Goal: Task Accomplishment & Management: Complete application form

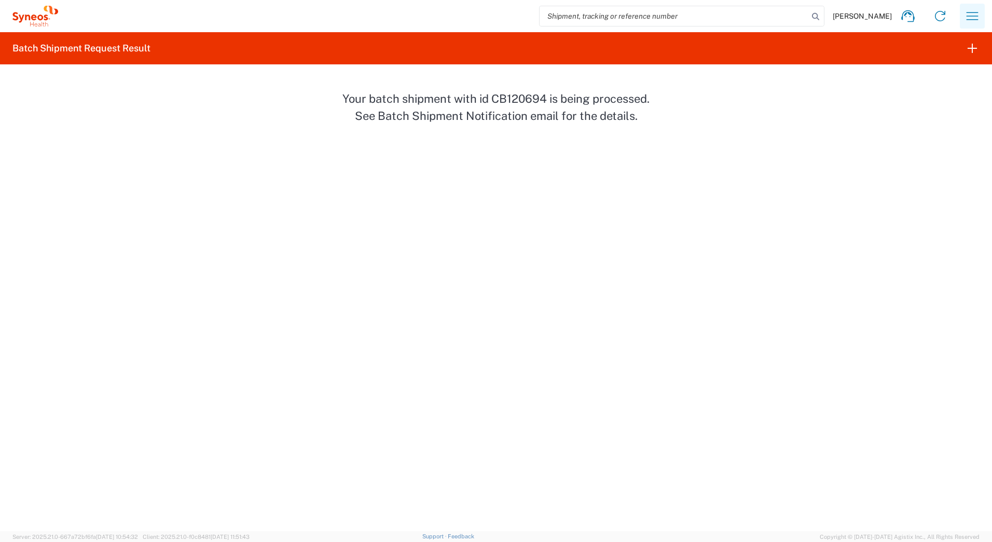
click at [960, 17] on button "button" at bounding box center [972, 16] width 25 height 25
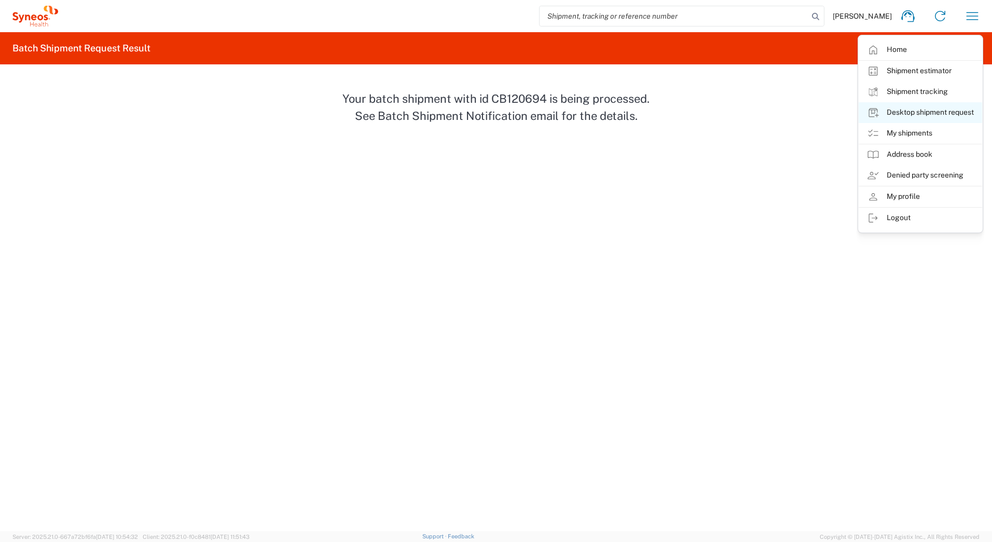
click at [927, 111] on link "Desktop shipment request" at bounding box center [920, 112] width 123 height 21
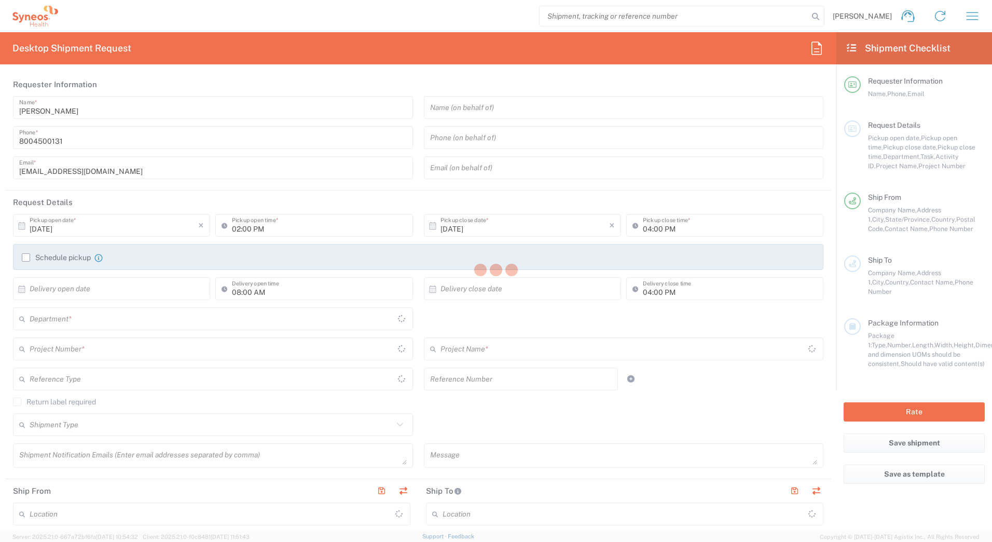
type input "[US_STATE]"
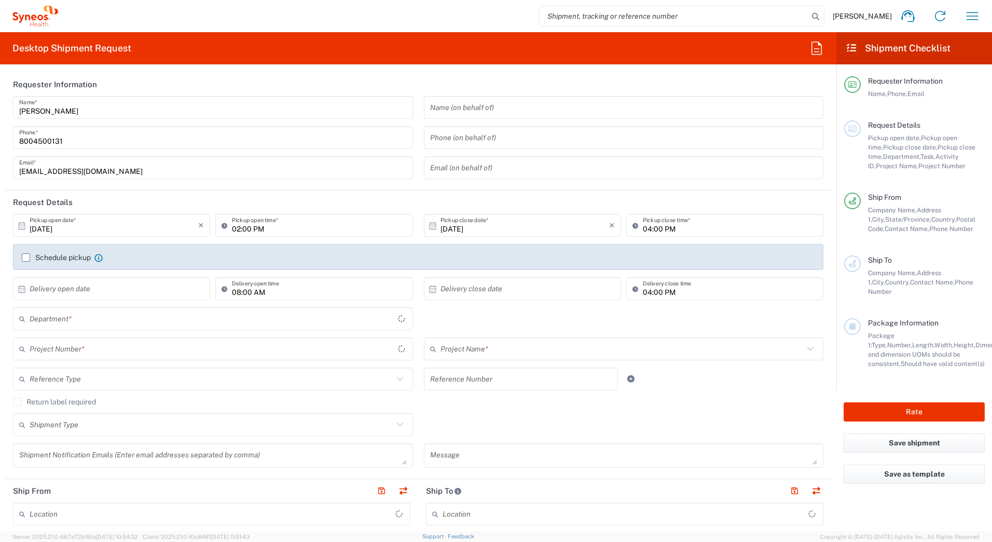
type input "[GEOGRAPHIC_DATA]"
type input "4205"
type input "Syneos Health Commercial Servi- [GEOGRAPHIC_DATA] [GEOGRAPHIC_DATA]"
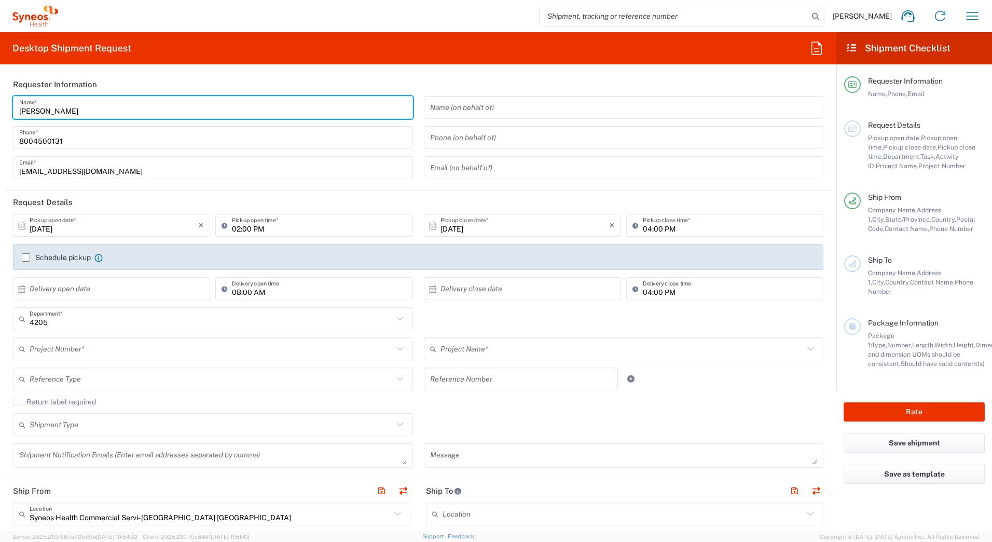
drag, startPoint x: 75, startPoint y: 109, endPoint x: 2, endPoint y: 103, distance: 73.5
click at [1, 108] on form "Requester Information [PERSON_NAME] Name * [PHONE_NUMBER] Phone * [EMAIL_ADDRES…" at bounding box center [418, 302] width 836 height 458
paste input "[PERSON_NAME]"
type input "[PERSON_NAME]"
click at [147, 76] on header "Requester Information" at bounding box center [418, 84] width 826 height 23
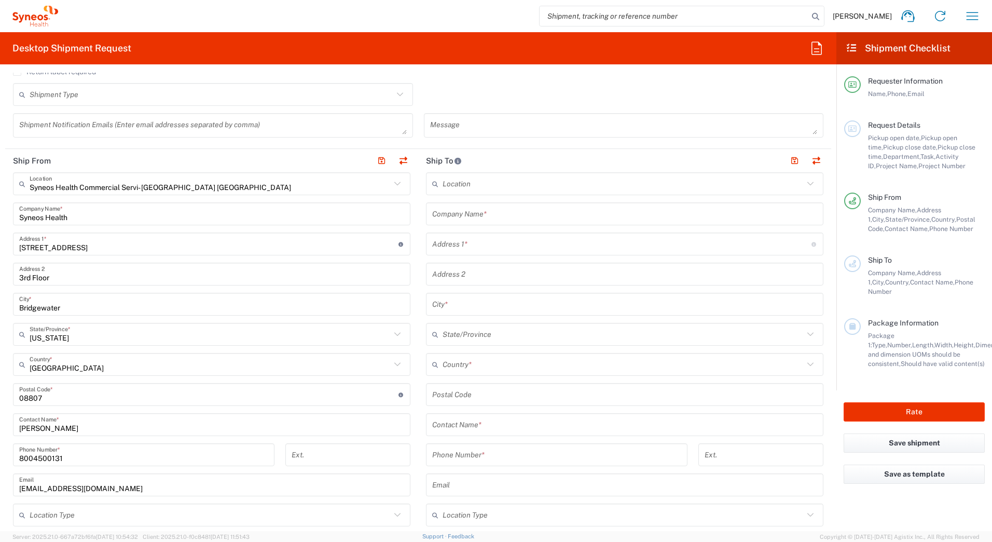
scroll to position [467, 0]
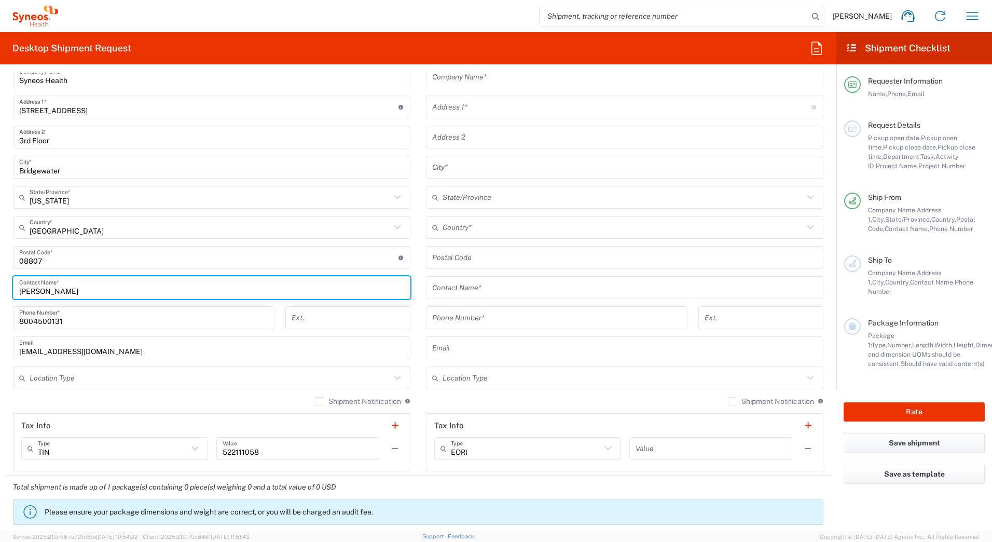
drag, startPoint x: 72, startPoint y: 286, endPoint x: -2, endPoint y: 293, distance: 74.0
click at [0, 293] on html "[PERSON_NAME] Home Shipment estimator Shipment tracking Desktop shipment reques…" at bounding box center [496, 271] width 992 height 542
paste input "[PERSON_NAME]"
type input "[PERSON_NAME]"
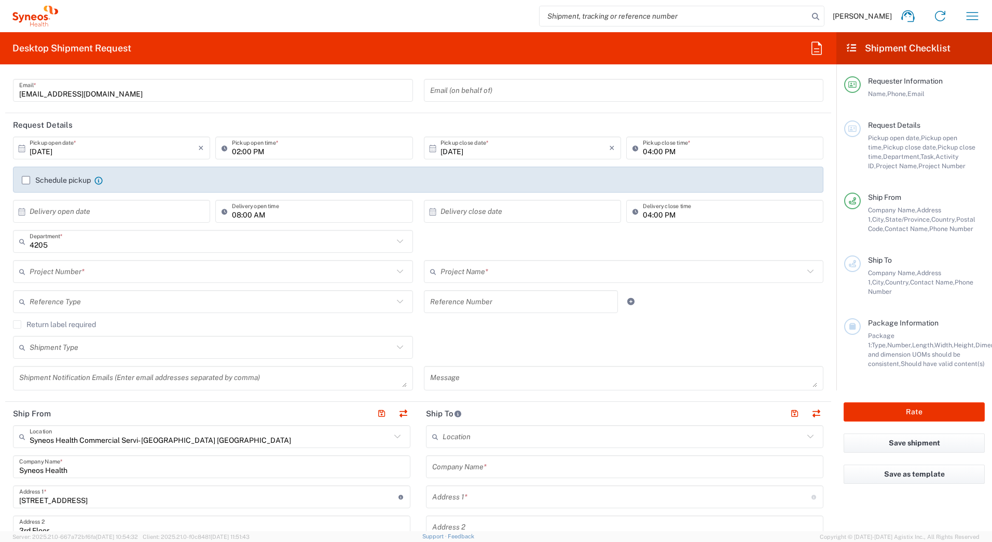
scroll to position [0, 0]
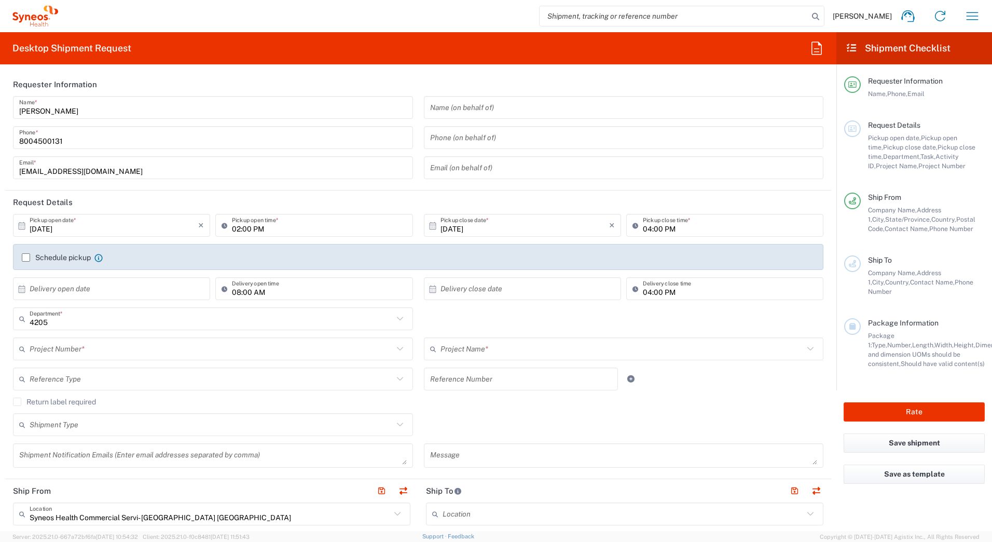
click at [64, 348] on input "text" at bounding box center [212, 349] width 364 height 18
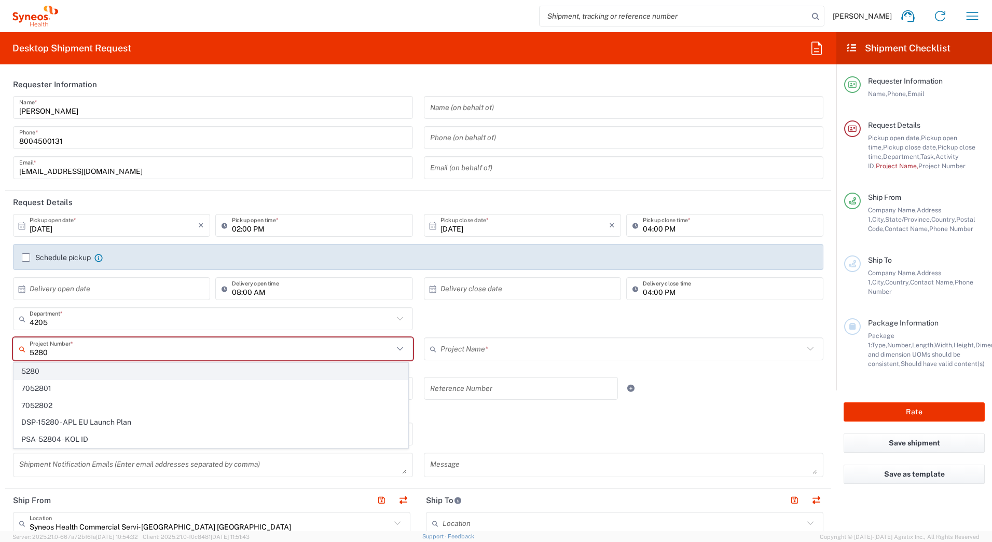
type input "5280"
click at [48, 373] on span "5280" at bounding box center [211, 371] width 394 height 16
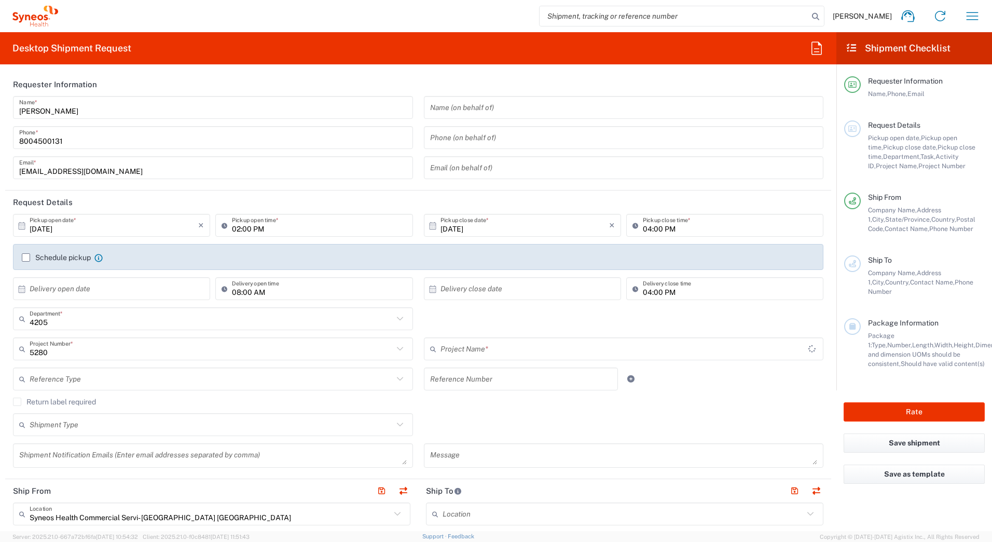
type input "EC-US-JNJ-[MEDICAL_DATA]-Tel"
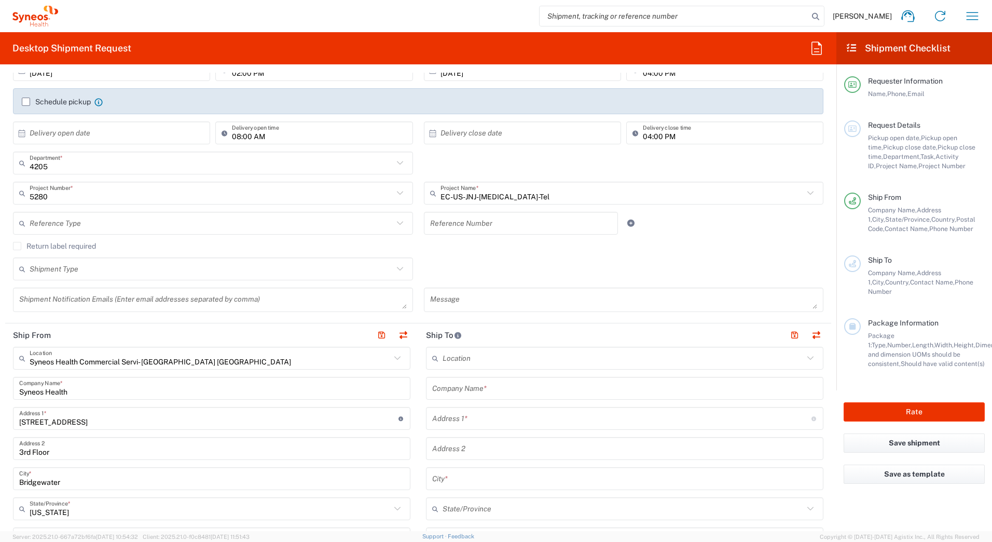
scroll to position [208, 0]
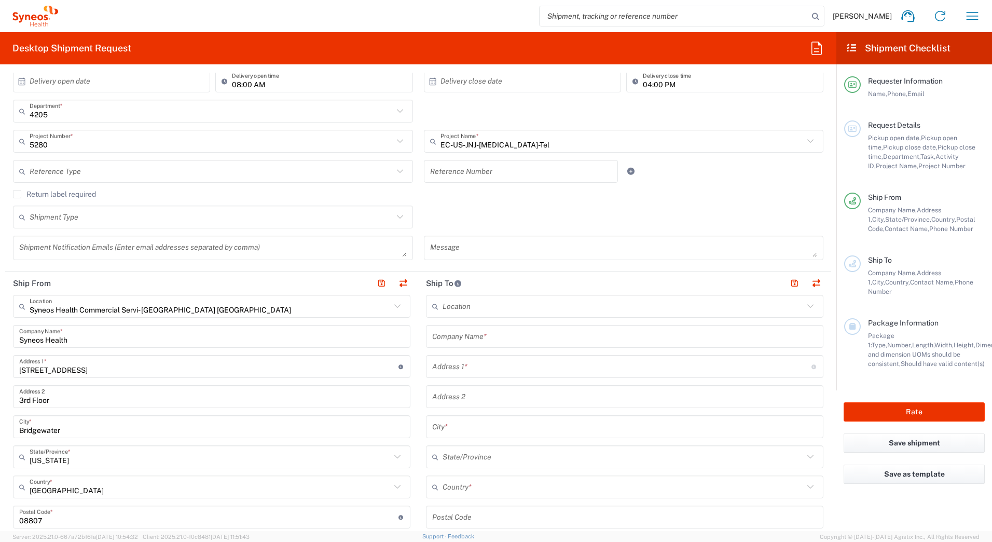
click at [482, 340] on input "text" at bounding box center [624, 336] width 385 height 18
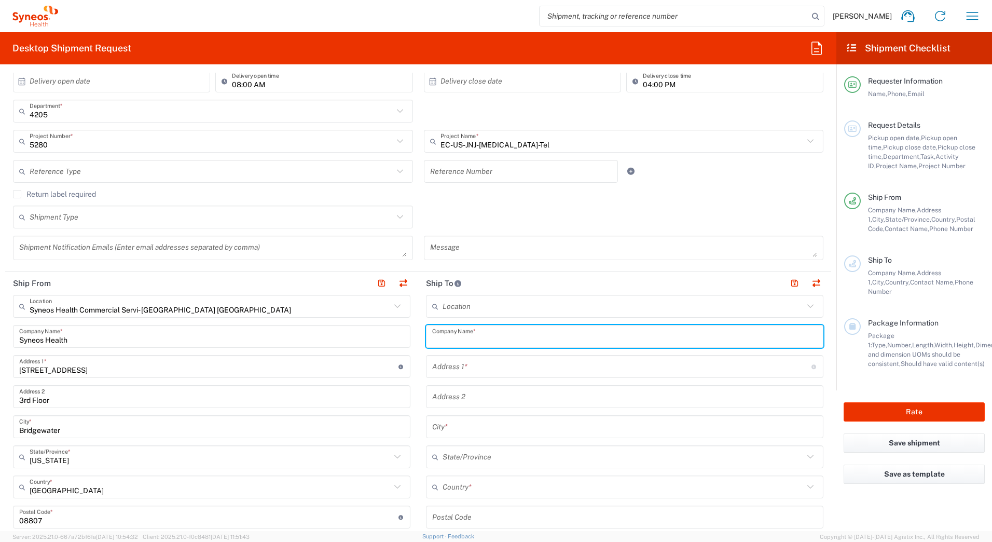
paste input "[PERSON_NAME]"
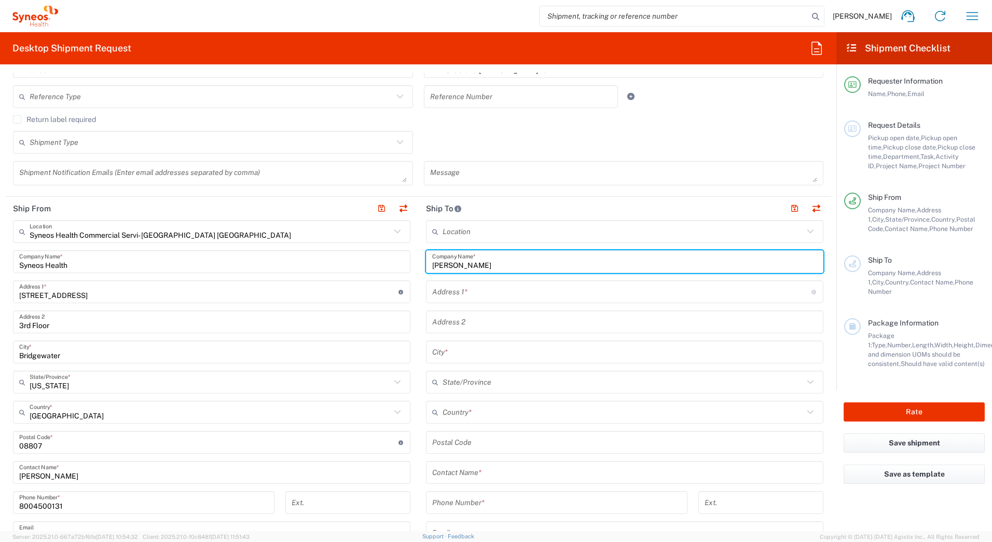
scroll to position [467, 0]
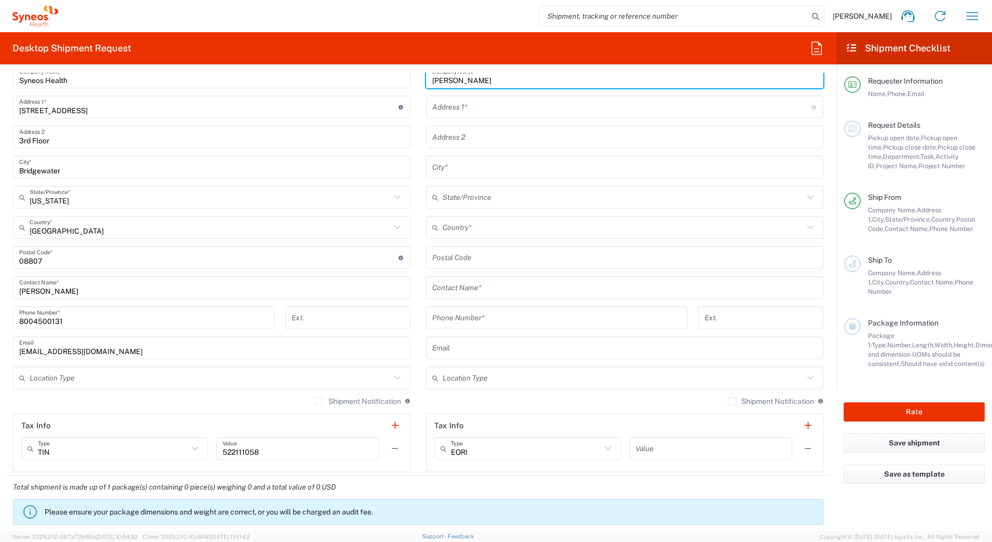
type input "[PERSON_NAME]"
click at [459, 287] on input "text" at bounding box center [624, 288] width 385 height 18
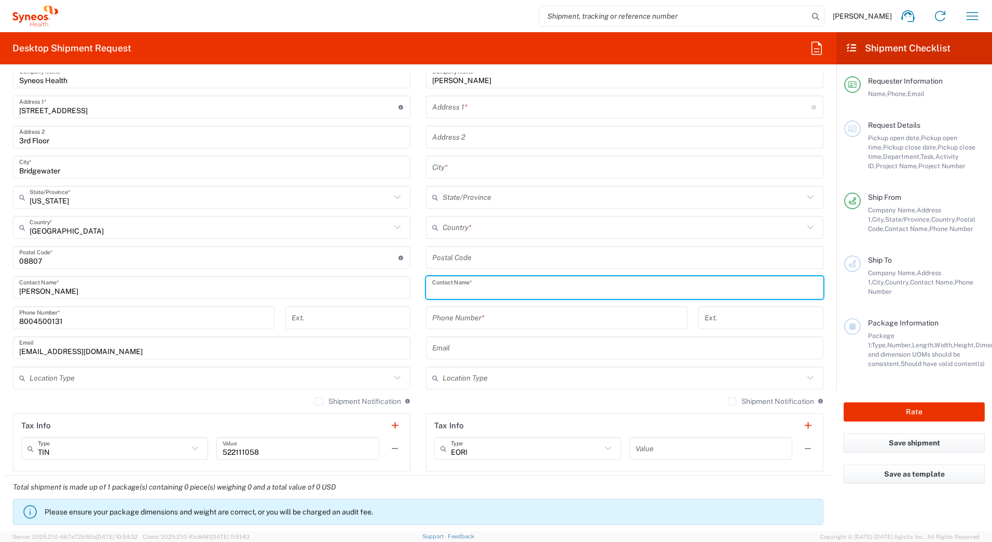
paste input "[PERSON_NAME]"
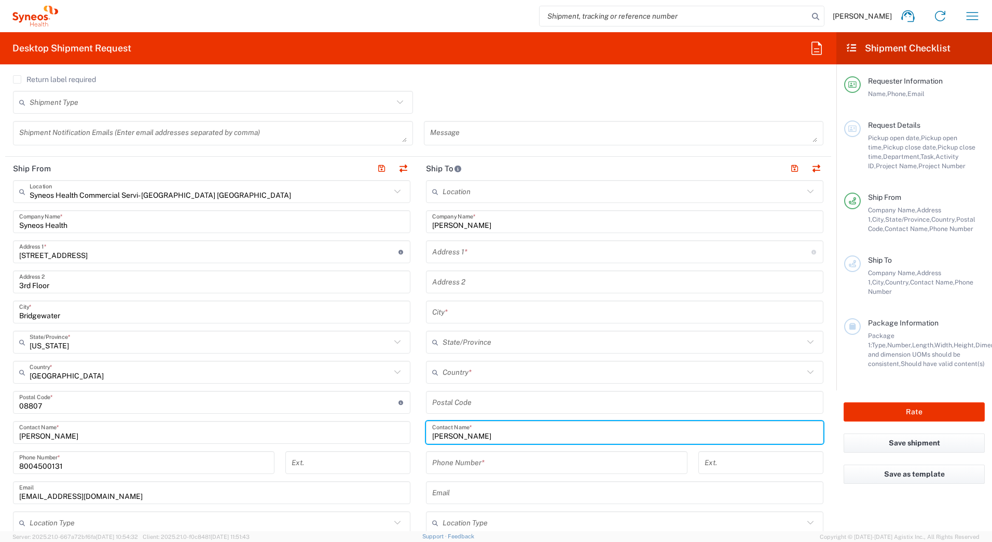
scroll to position [259, 0]
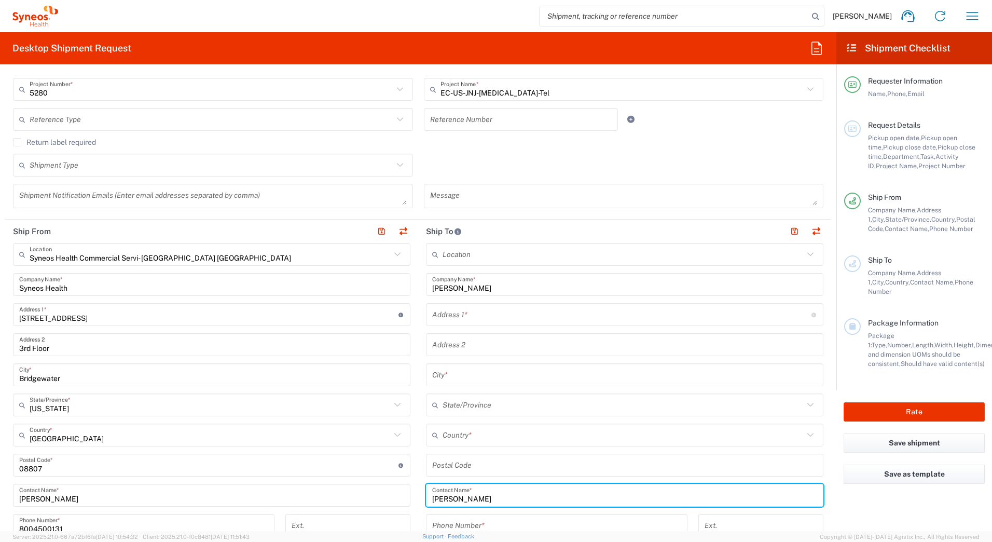
type input "[PERSON_NAME]"
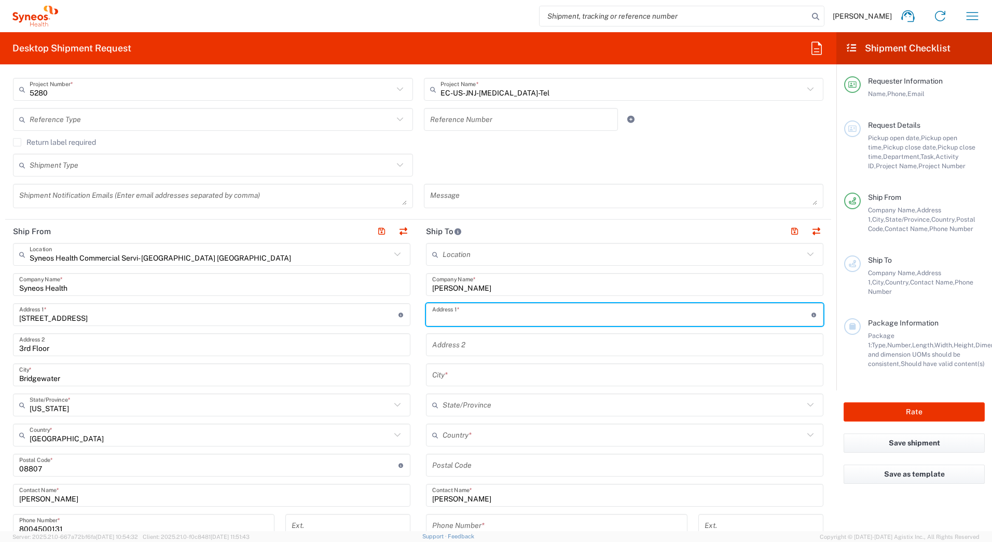
click at [448, 315] on input "text" at bounding box center [621, 315] width 379 height 18
paste input "[STREET_ADDRESS][PERSON_NAME]"
type input "[STREET_ADDRESS][PERSON_NAME]"
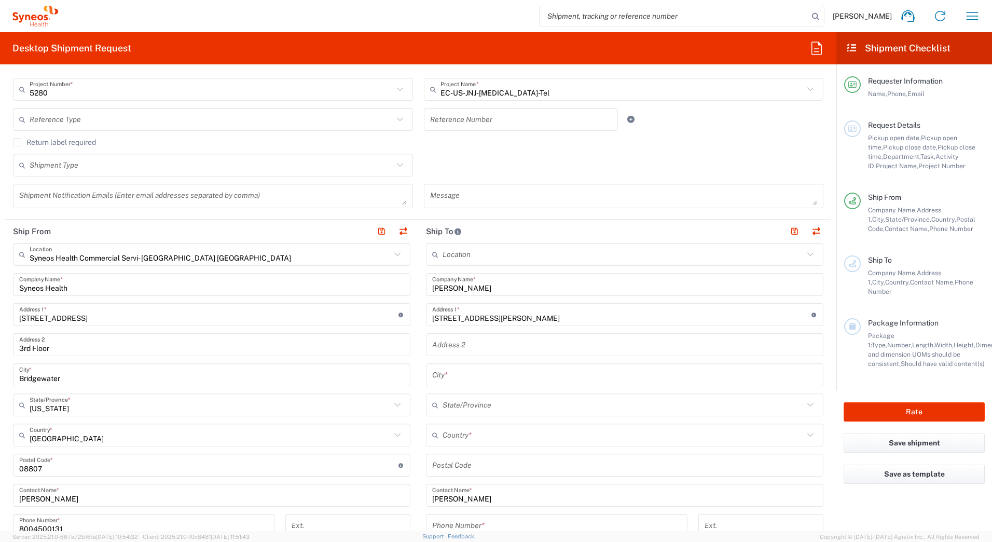
click at [463, 371] on input "text" at bounding box center [624, 375] width 385 height 18
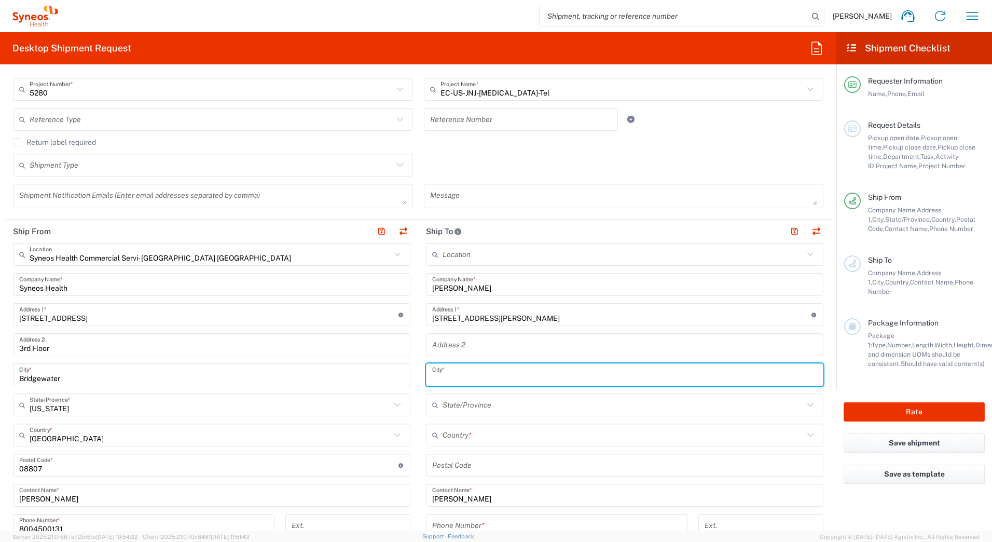
paste input "[PERSON_NAME] [PERSON_NAME]"
type input "[PERSON_NAME] [PERSON_NAME]"
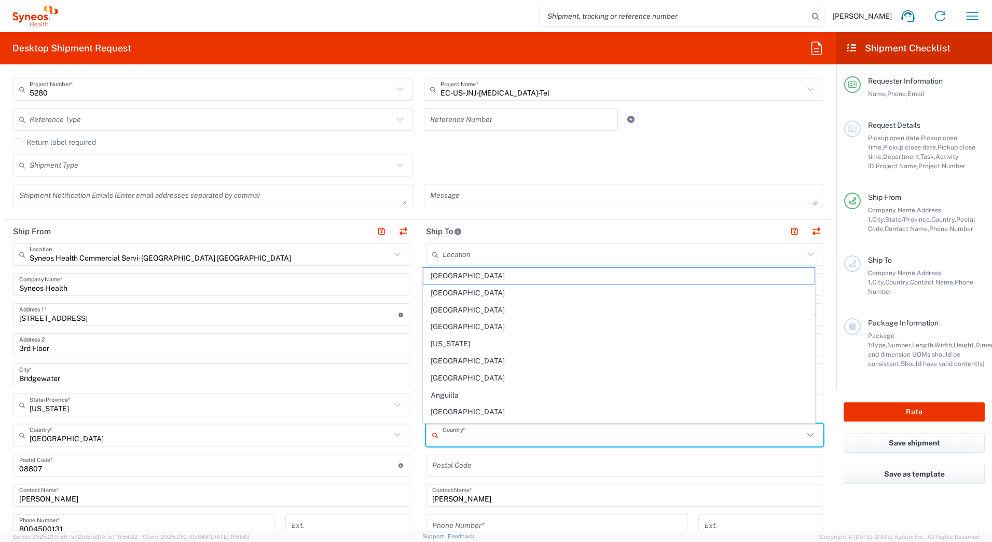
click at [464, 437] on input "text" at bounding box center [623, 435] width 361 height 18
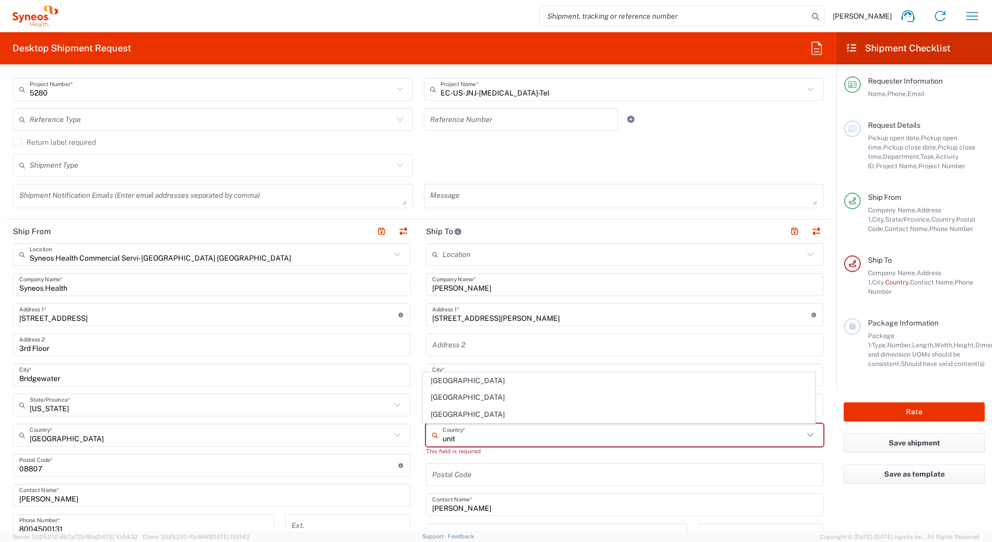
click at [463, 439] on input "unit" at bounding box center [623, 435] width 361 height 18
click at [453, 410] on span "[GEOGRAPHIC_DATA]" at bounding box center [619, 414] width 392 height 16
type input "[GEOGRAPHIC_DATA]"
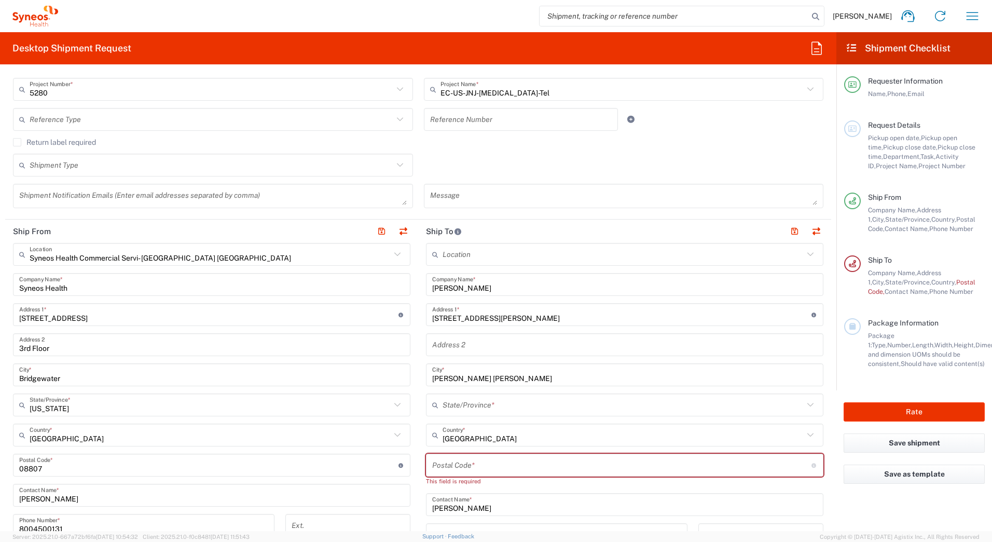
click at [461, 402] on input "text" at bounding box center [623, 405] width 361 height 18
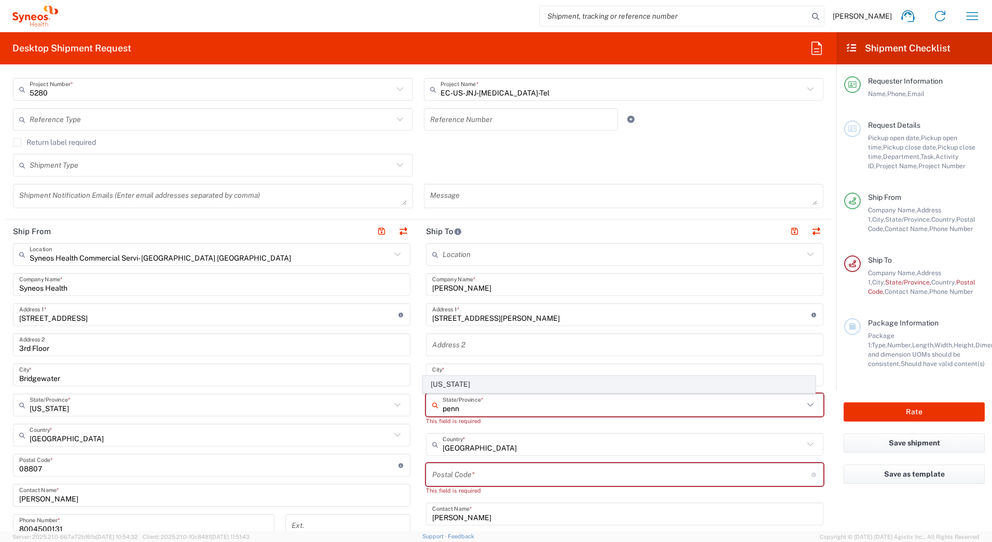
click at [438, 383] on span "[US_STATE]" at bounding box center [619, 384] width 392 height 16
type input "[US_STATE]"
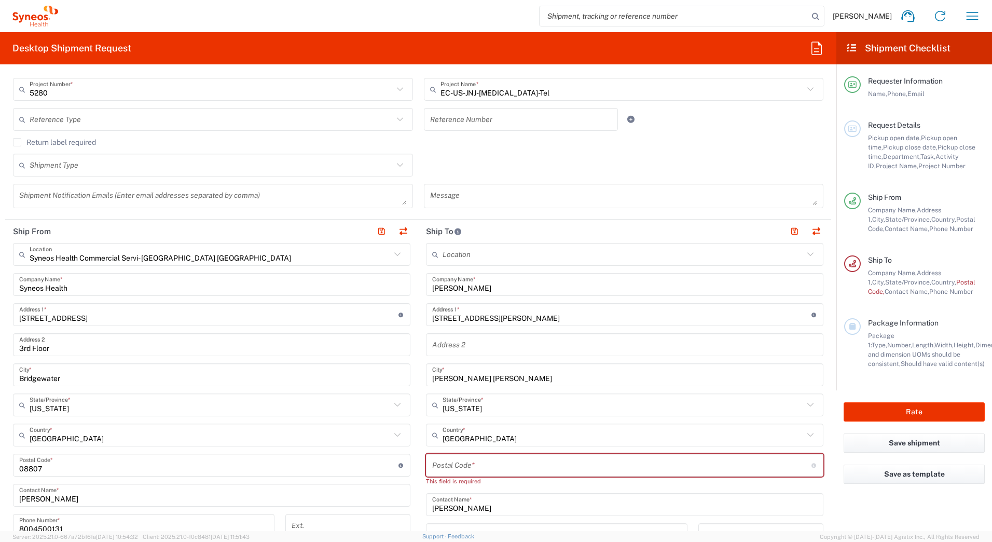
click at [453, 466] on input "undefined" at bounding box center [621, 465] width 379 height 18
paste input "19342"
type input "19342"
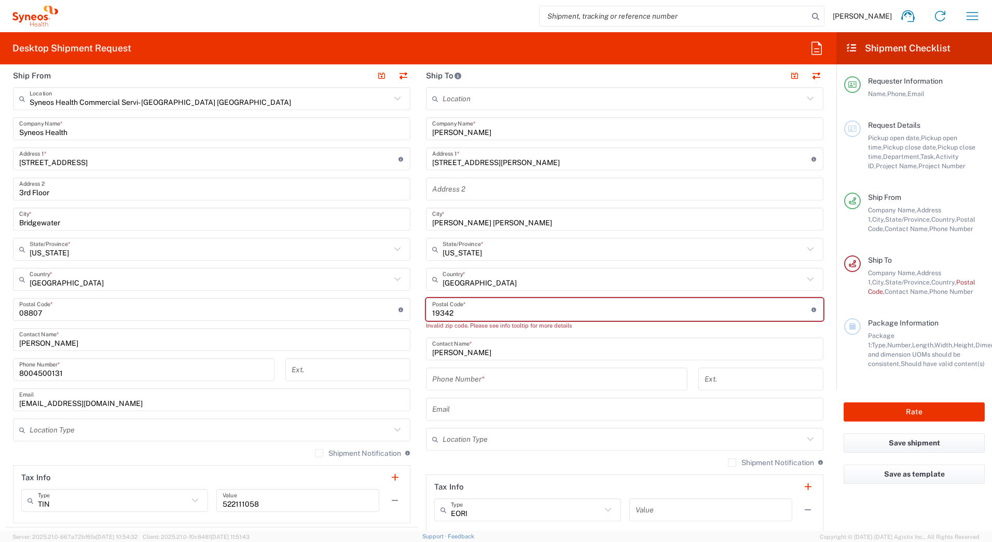
click at [467, 376] on input "tel" at bounding box center [556, 379] width 249 height 18
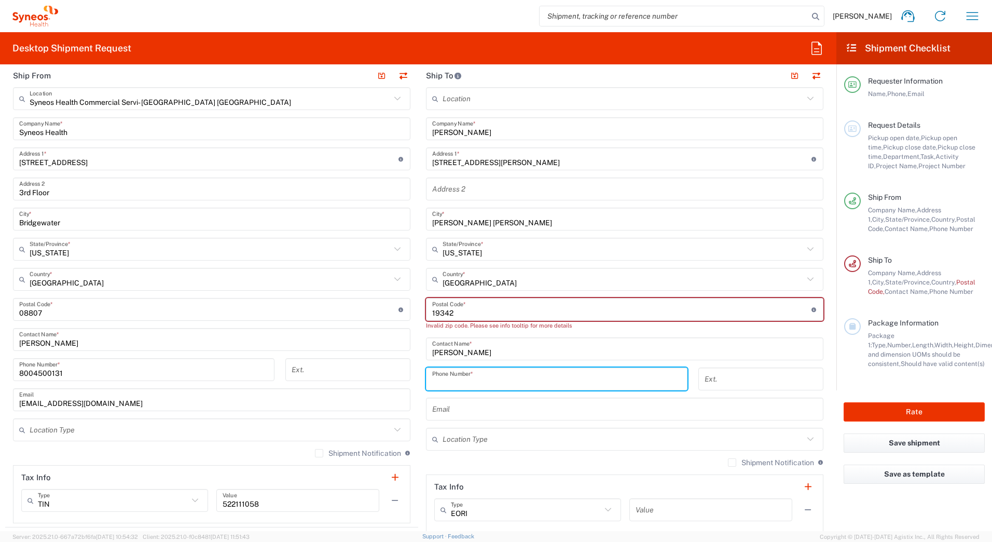
paste input "6106759496"
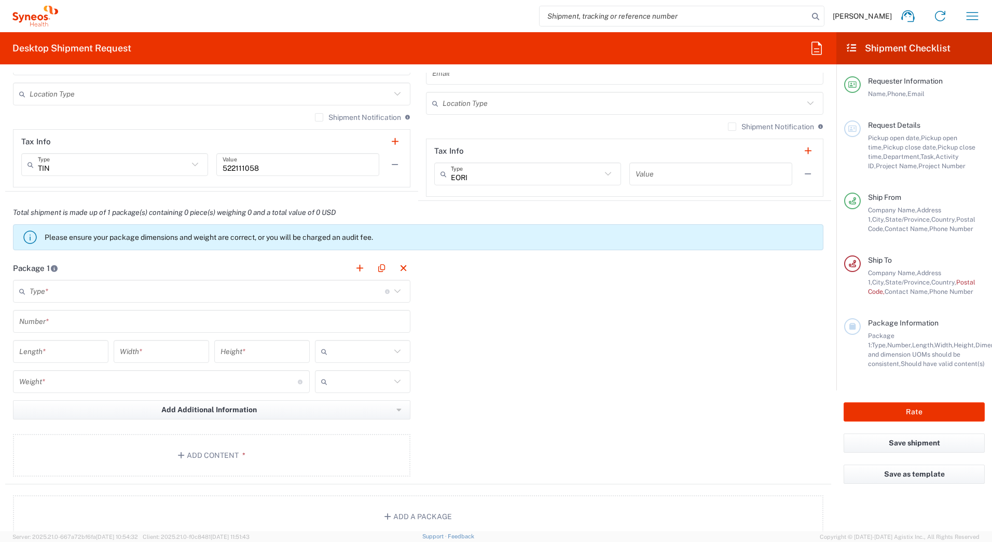
scroll to position [830, 0]
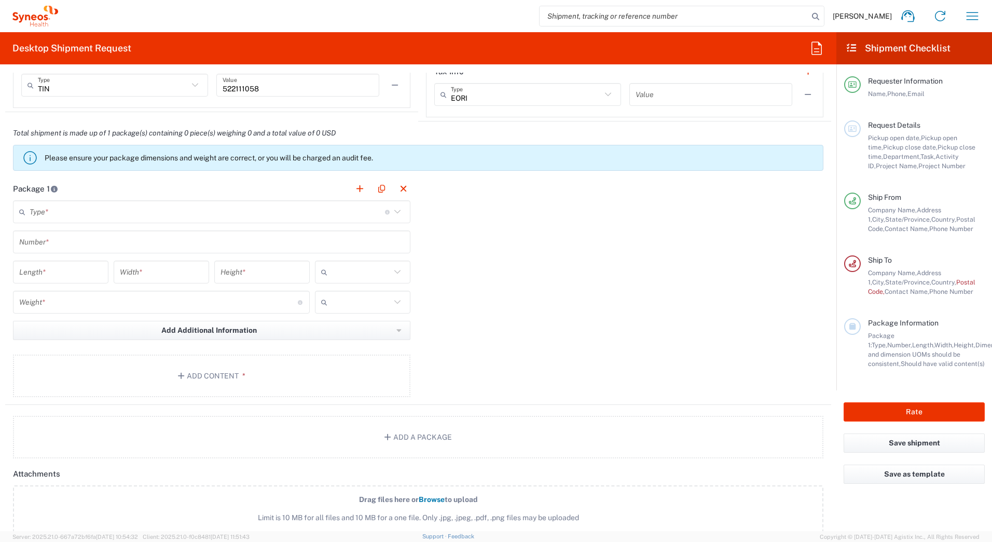
type input "6106759496"
click at [54, 214] on input "text" at bounding box center [207, 212] width 355 height 18
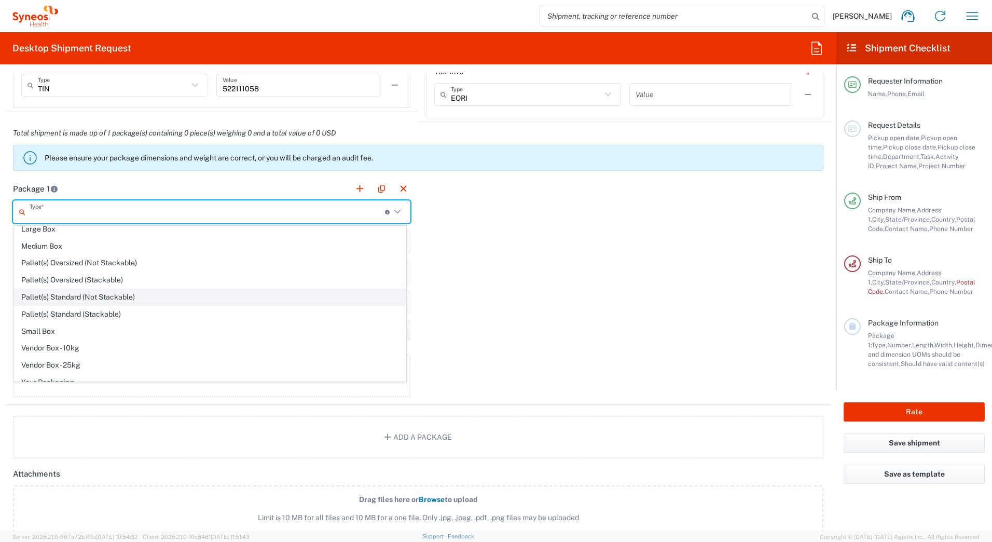
scroll to position [32, 0]
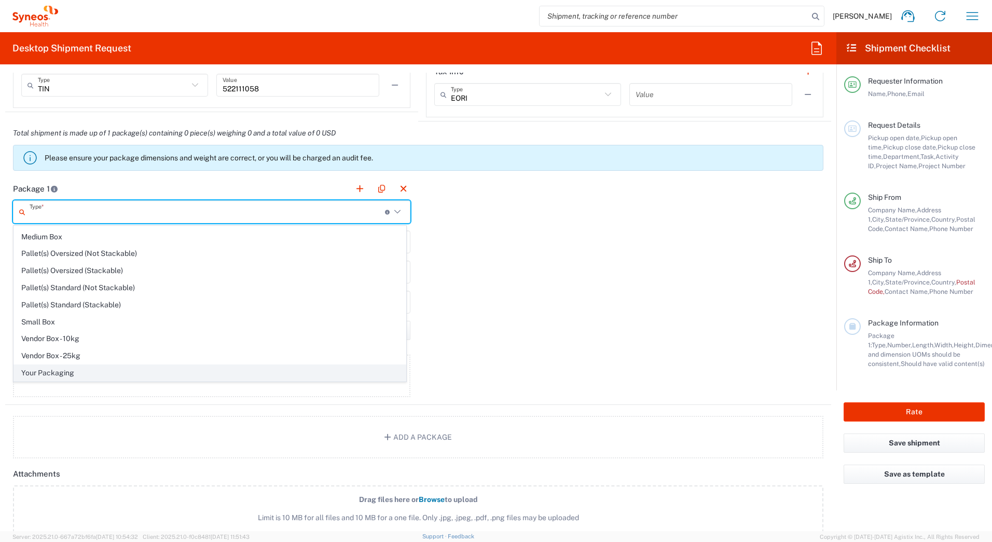
click at [57, 371] on span "Your Packaging" at bounding box center [210, 373] width 392 height 16
type input "Your Packaging"
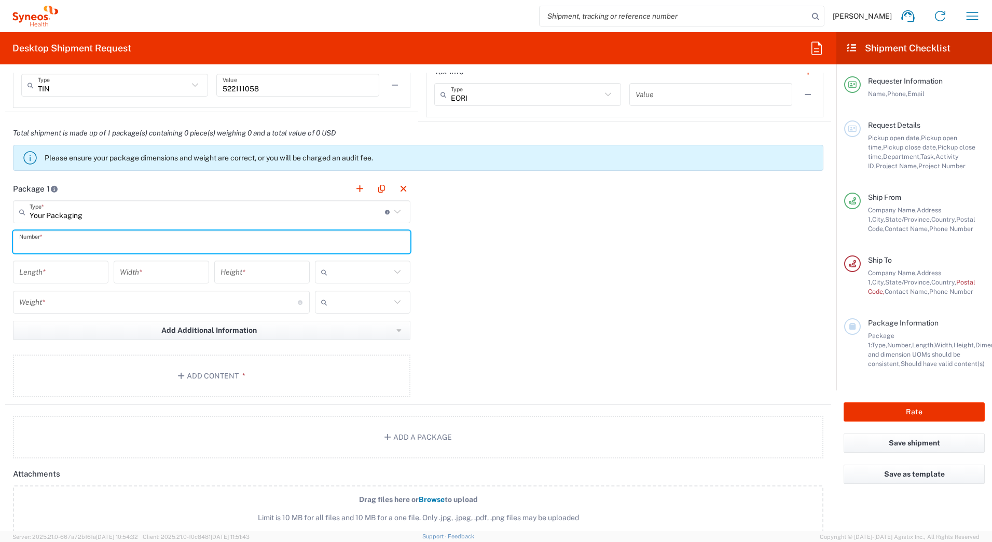
click at [29, 240] on input "text" at bounding box center [211, 242] width 385 height 18
type input "1"
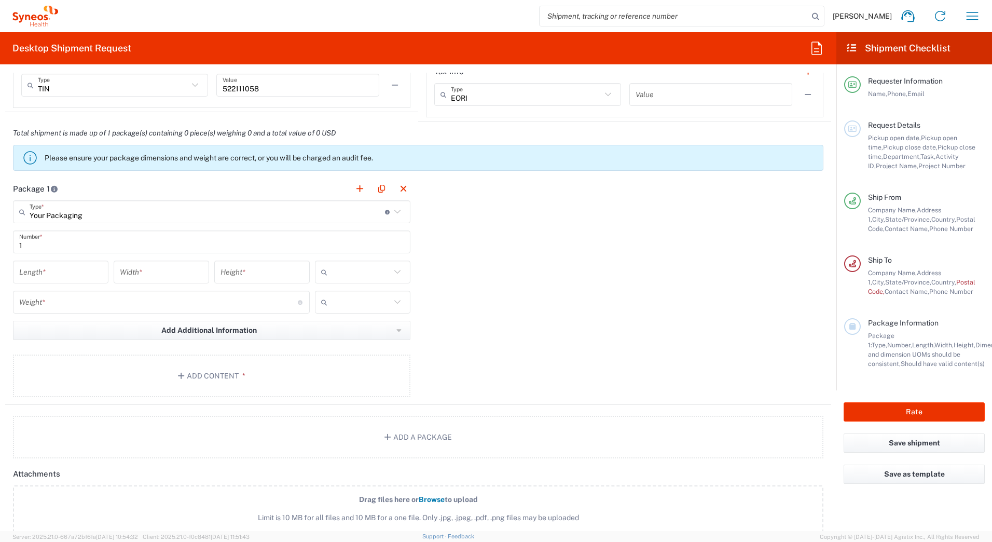
click at [32, 297] on input "number" at bounding box center [158, 302] width 279 height 18
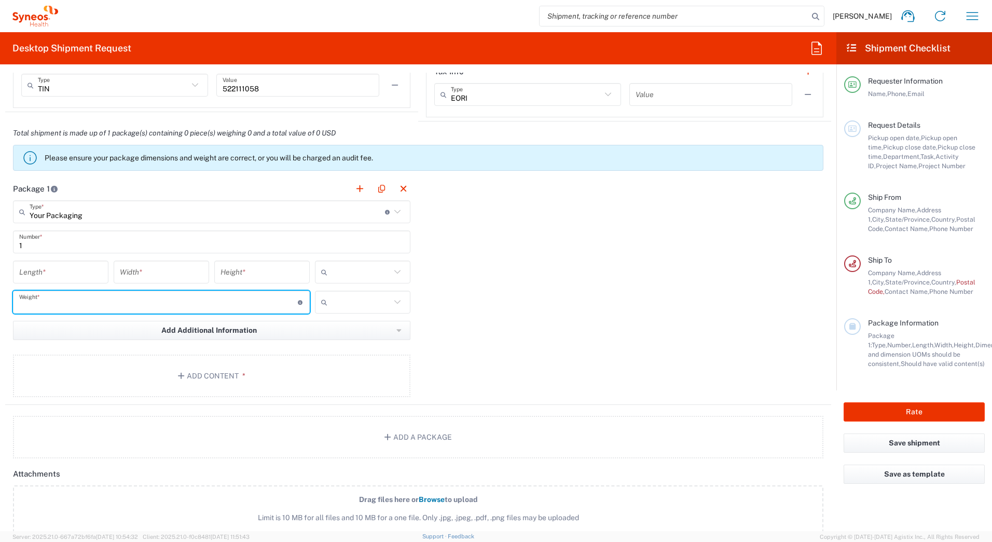
click at [30, 270] on input "number" at bounding box center [60, 272] width 83 height 18
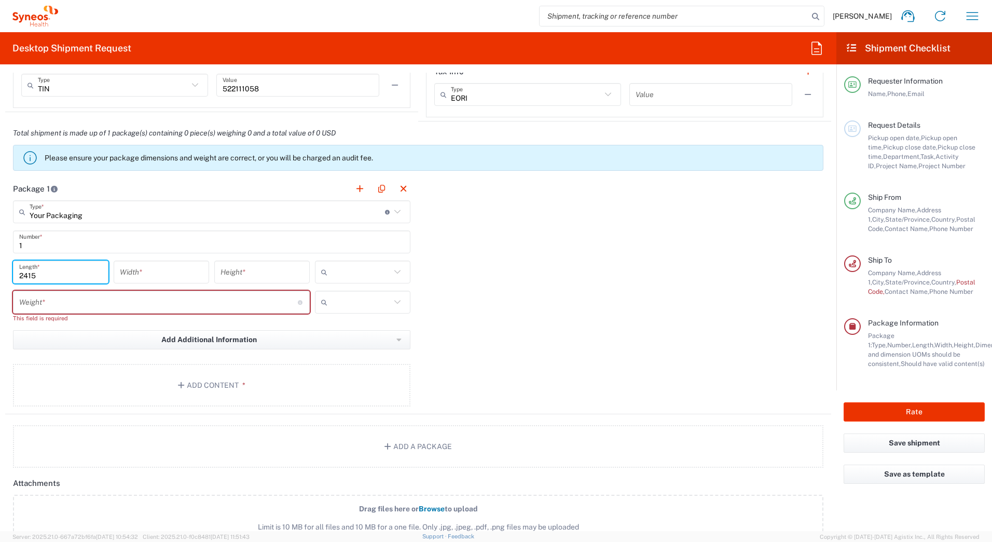
type input "2415"
type input "15"
type input "12"
click at [49, 278] on input "2415" at bounding box center [60, 272] width 83 height 18
type input "24"
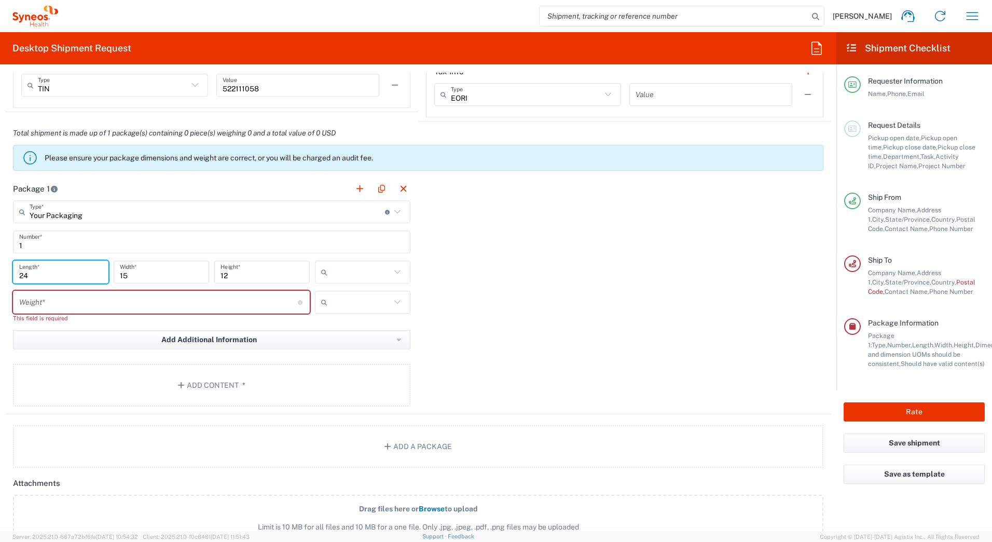
click at [350, 273] on input "text" at bounding box center [360, 272] width 59 height 17
click at [338, 330] on span "in" at bounding box center [359, 329] width 92 height 16
type input "in"
click at [98, 307] on input "number" at bounding box center [158, 302] width 279 height 18
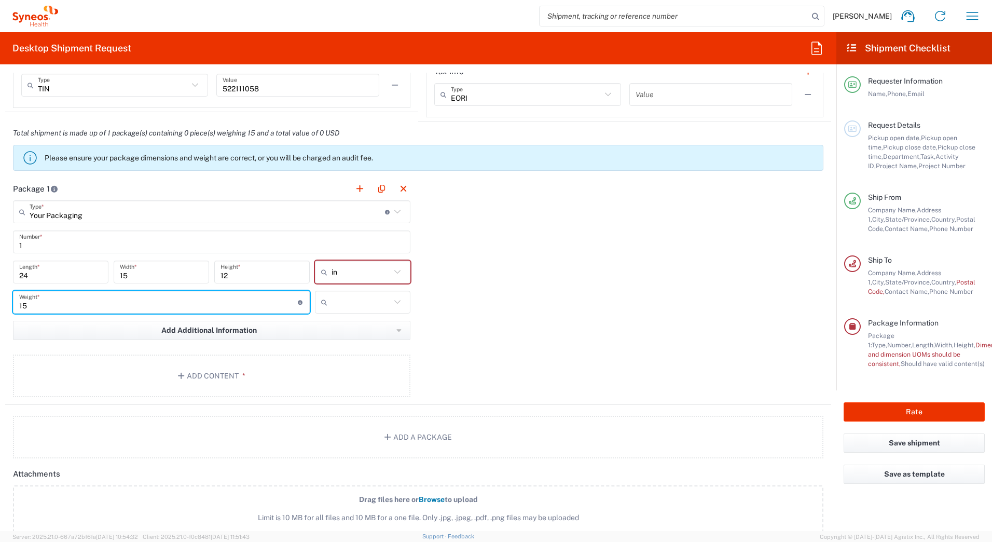
type input "15"
click at [321, 301] on icon at bounding box center [326, 302] width 10 height 17
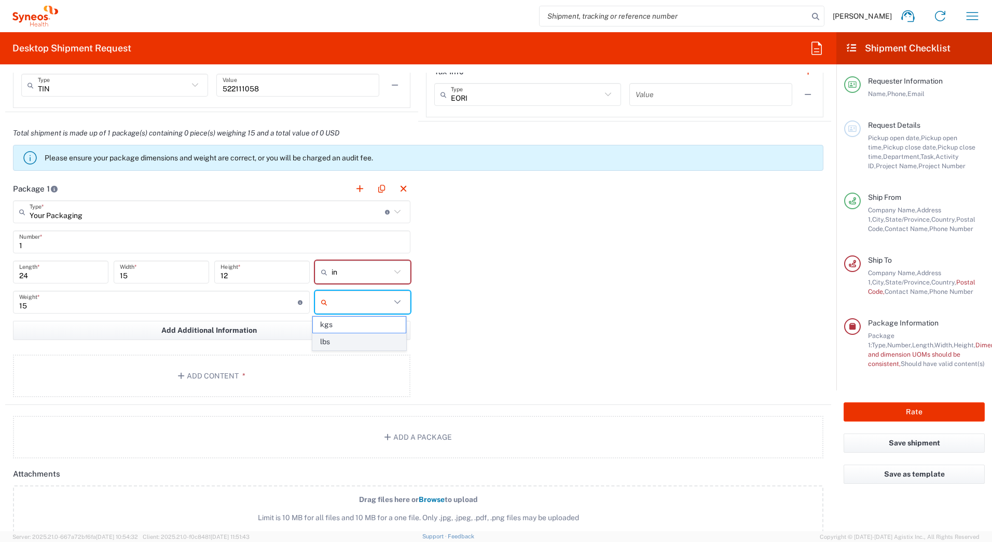
click at [336, 340] on span "lbs" at bounding box center [359, 342] width 92 height 16
type input "lbs"
click at [249, 371] on button "Add Content *" at bounding box center [211, 375] width 397 height 43
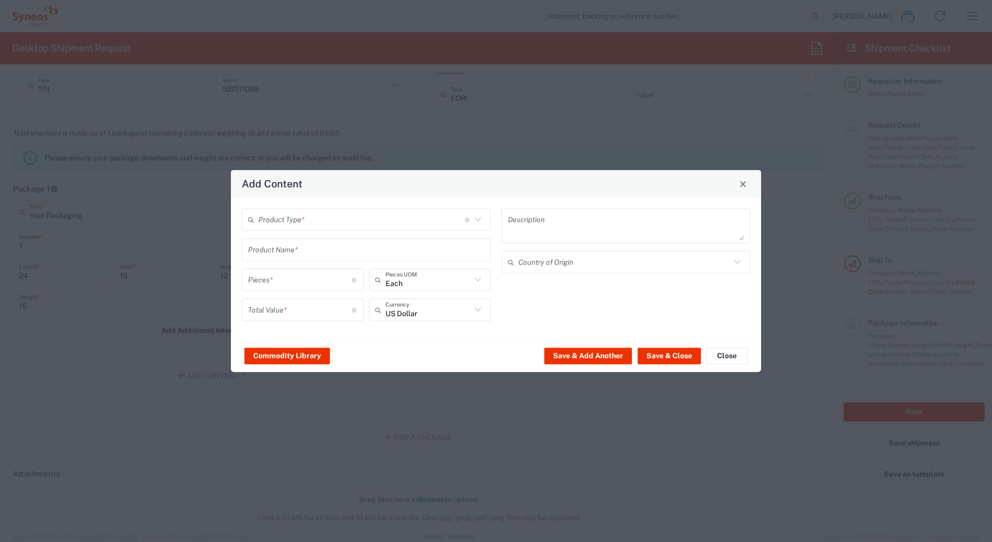
click at [277, 216] on input "text" at bounding box center [361, 219] width 206 height 18
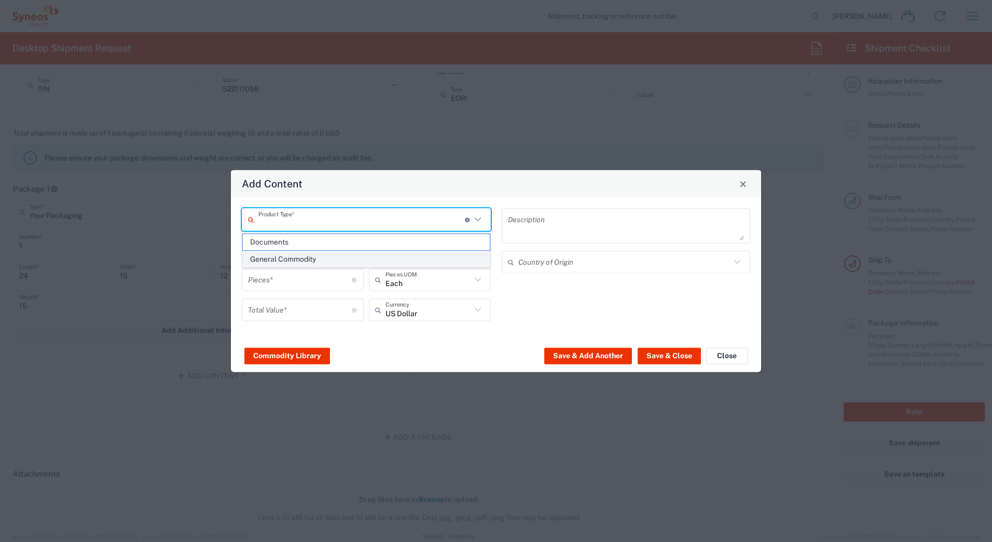
click at [278, 257] on span "General Commodity" at bounding box center [366, 259] width 247 height 16
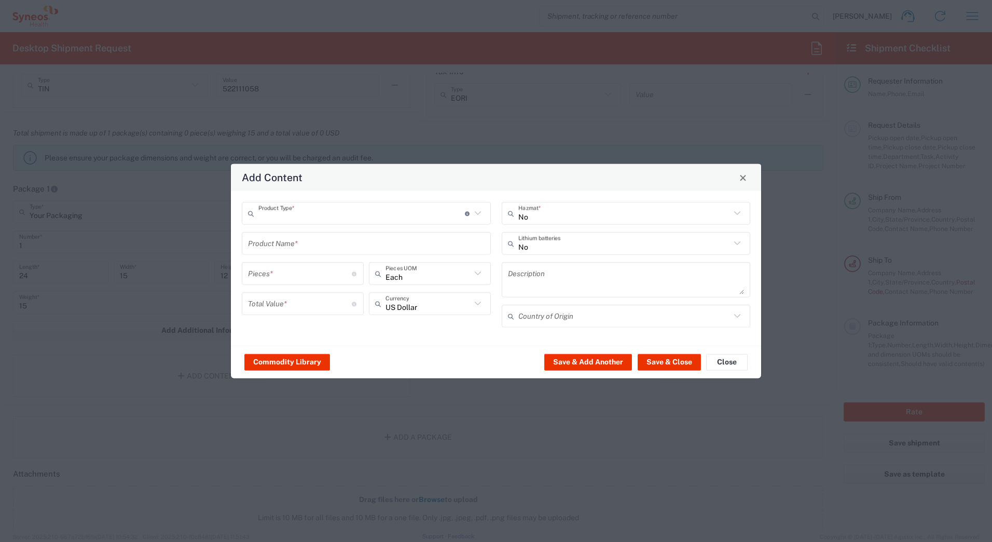
type input "General Commodity"
click at [275, 247] on input "text" at bounding box center [366, 243] width 237 height 18
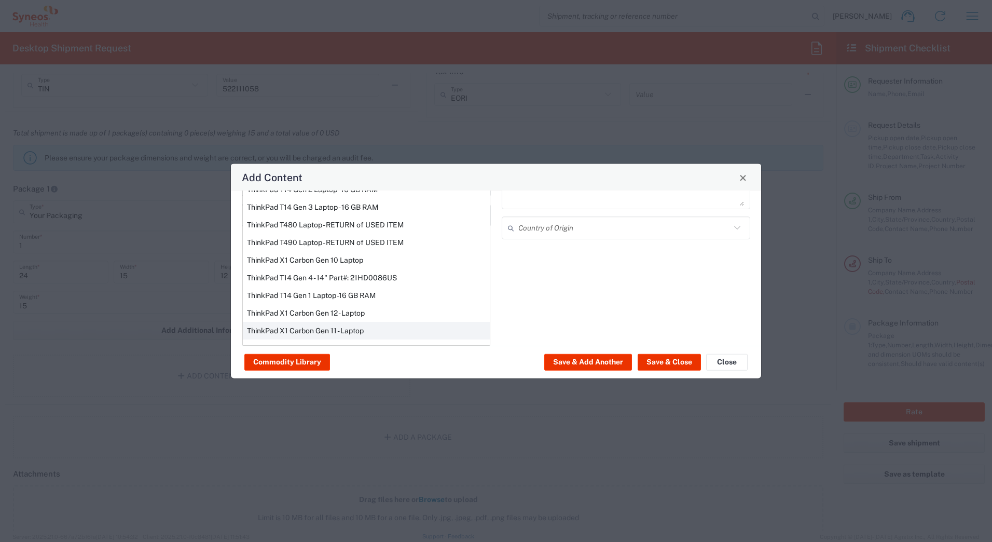
scroll to position [7, 0]
click at [268, 308] on div "ThinkPad T14 Gen 1 Laptop -16 GB RAM" at bounding box center [366, 314] width 247 height 18
type input "ThinkPad T14 Gen 1 Laptop -16 GB RAM"
type textarea "Intel Core i5-10210U- 14"- 512 GB SSD"
type input "[GEOGRAPHIC_DATA]"
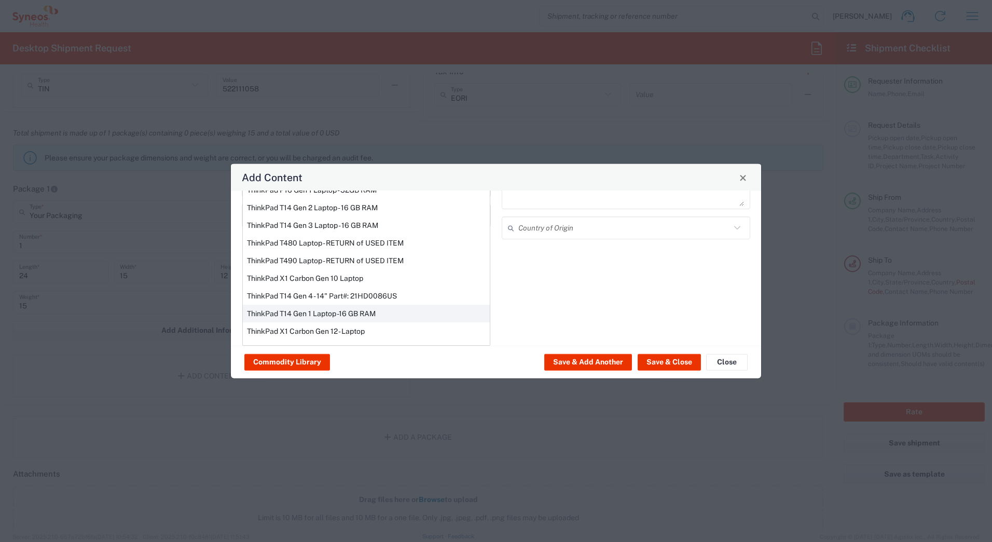
type input "Yes"
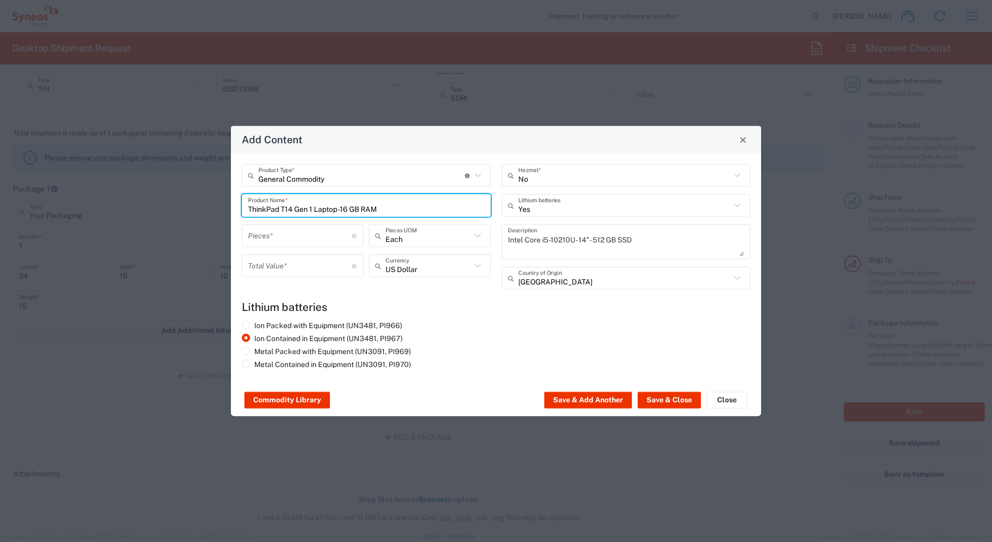
scroll to position [0, 0]
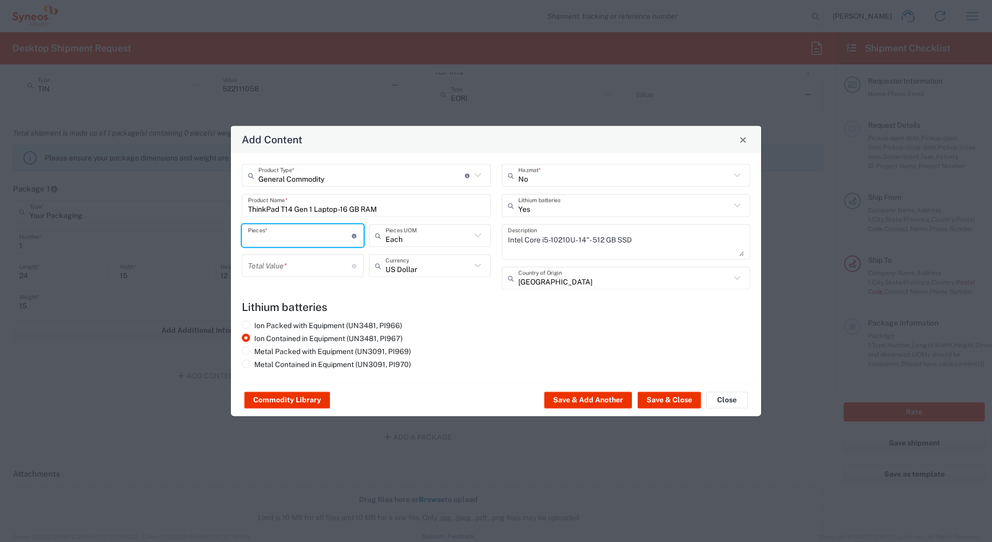
click at [274, 237] on input "number" at bounding box center [300, 235] width 104 height 18
type input "1"
click at [273, 263] on input "number" at bounding box center [300, 265] width 104 height 18
type input "1000"
click at [659, 398] on button "Save & Close" at bounding box center [669, 400] width 63 height 17
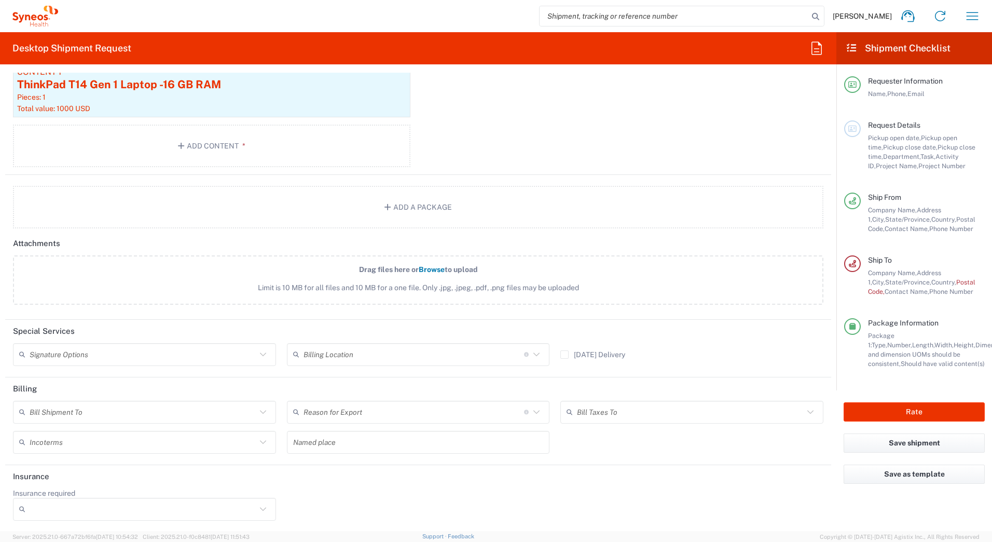
scroll to position [1122, 0]
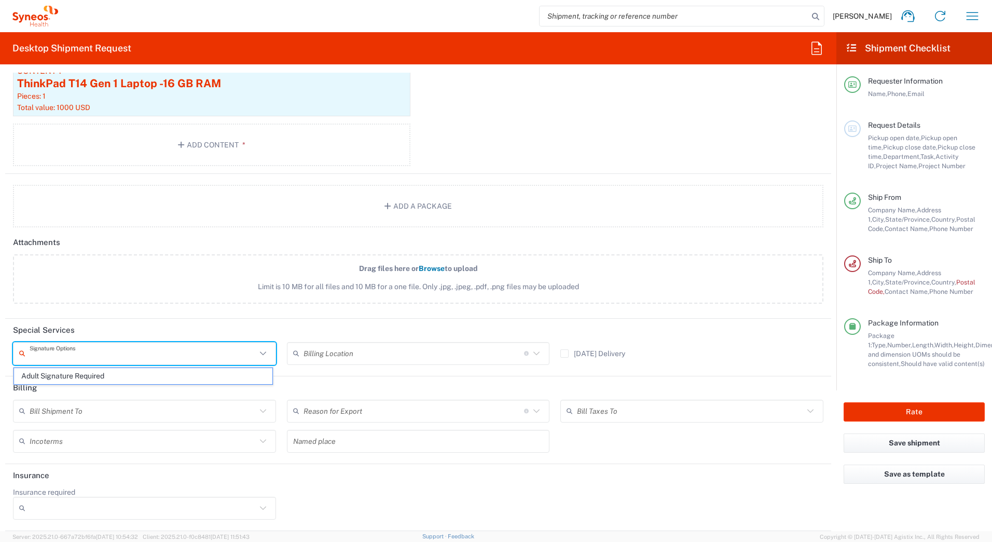
click at [92, 352] on input "text" at bounding box center [143, 353] width 227 height 18
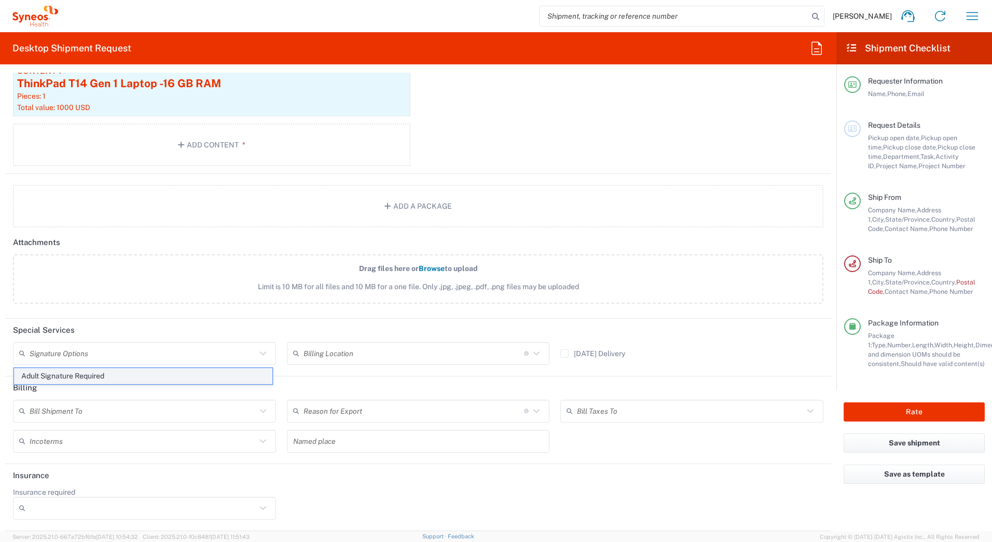
click at [91, 377] on span "Adult Signature Required" at bounding box center [143, 376] width 258 height 16
type input "Adult Signature Required"
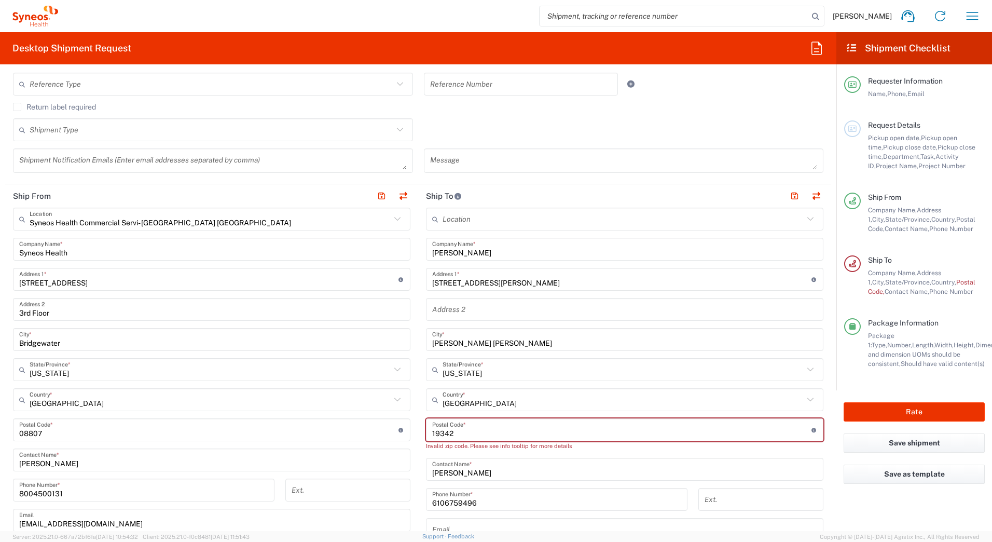
scroll to position [344, 0]
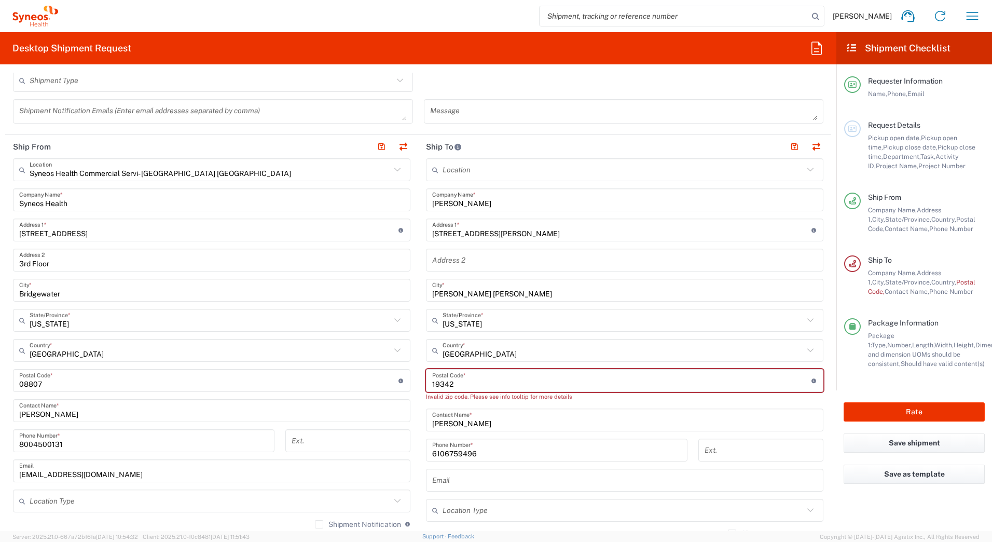
click at [483, 374] on input "undefined" at bounding box center [621, 380] width 379 height 18
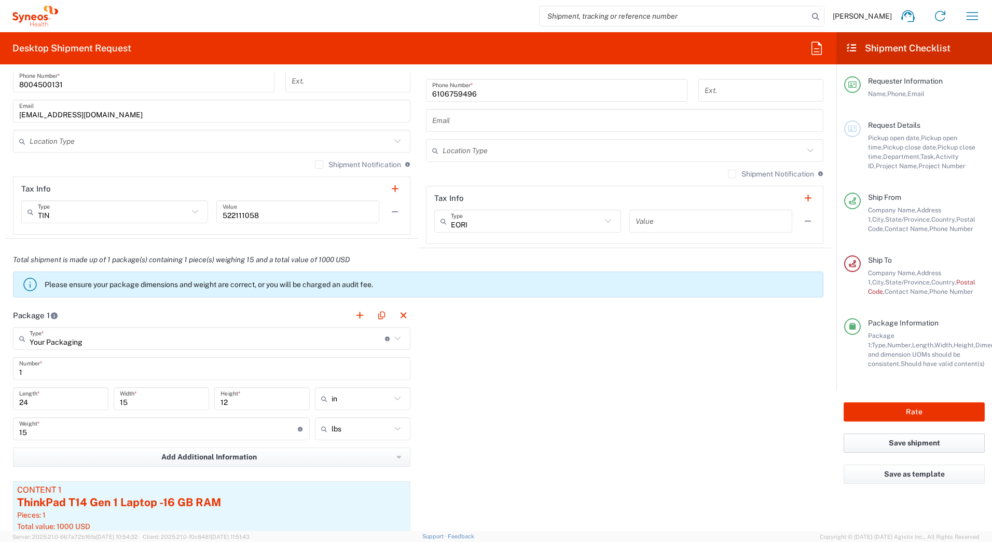
scroll to position [707, 0]
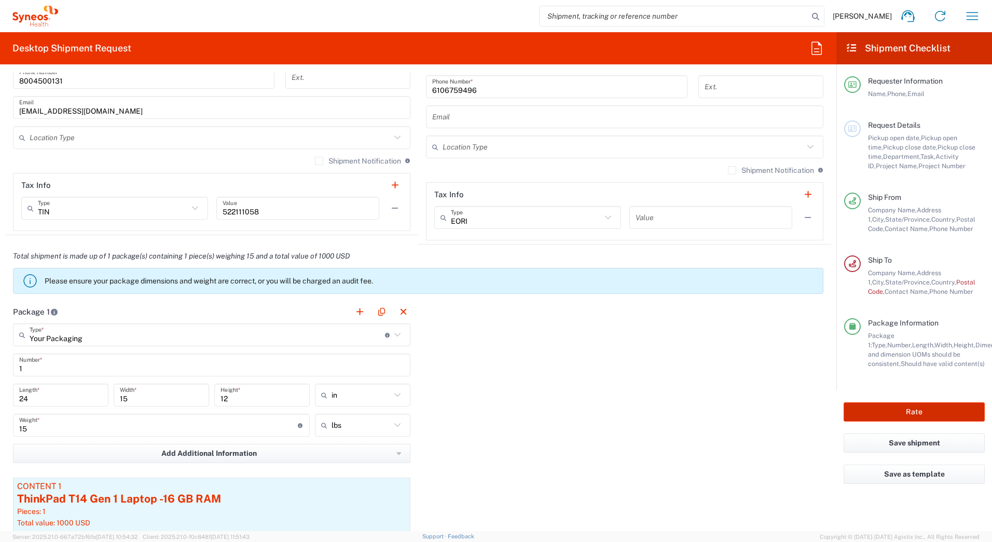
click at [904, 406] on button "Rate" at bounding box center [914, 411] width 141 height 19
type input "4205"
type input "5280"
click at [887, 417] on button "Rate" at bounding box center [914, 411] width 141 height 19
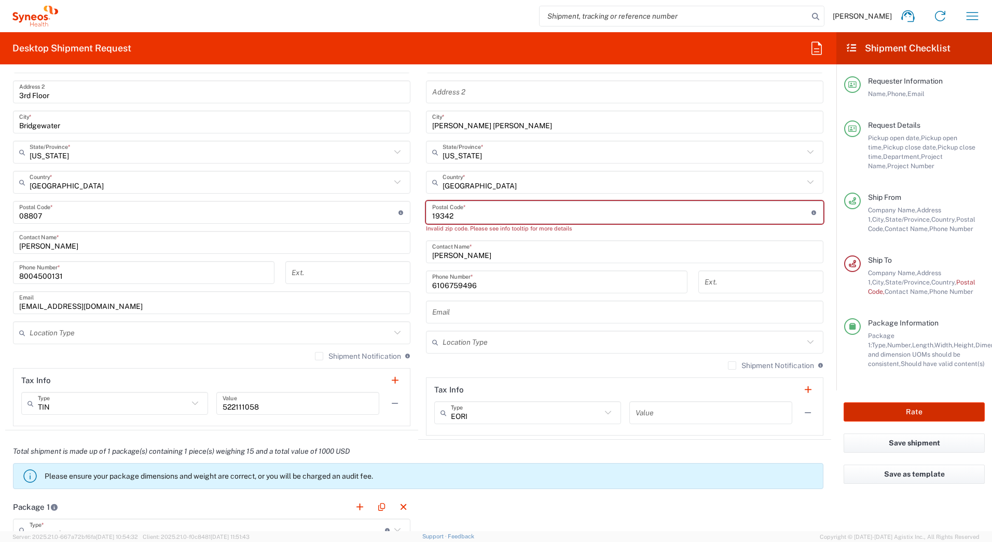
scroll to position [344, 0]
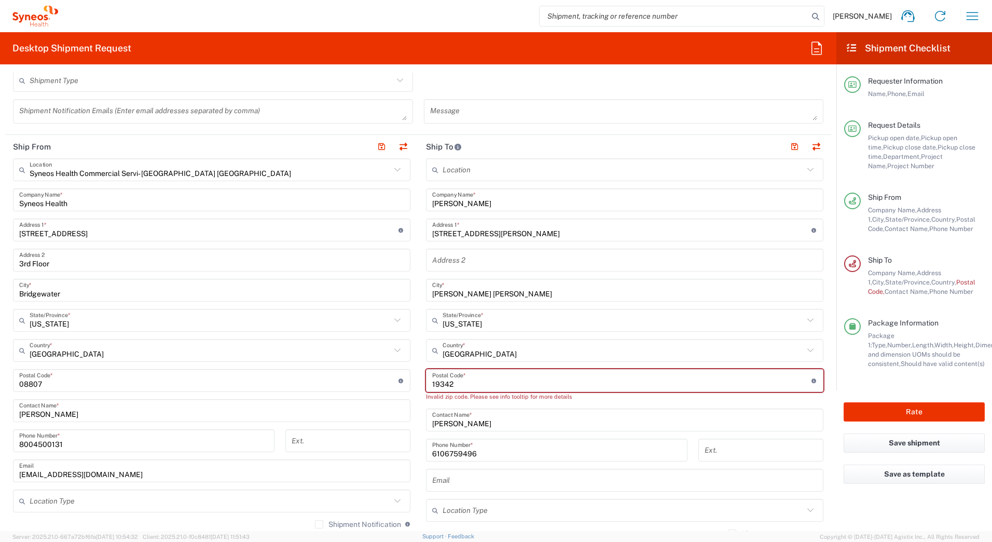
click at [529, 377] on input "undefined" at bounding box center [621, 380] width 379 height 18
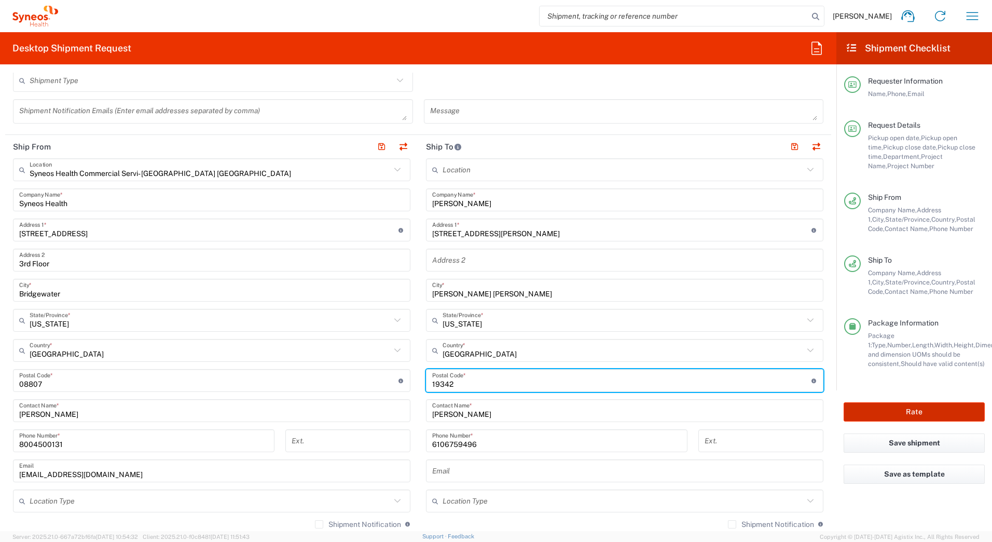
type input "19342"
click at [870, 405] on button "Rate" at bounding box center [914, 411] width 141 height 19
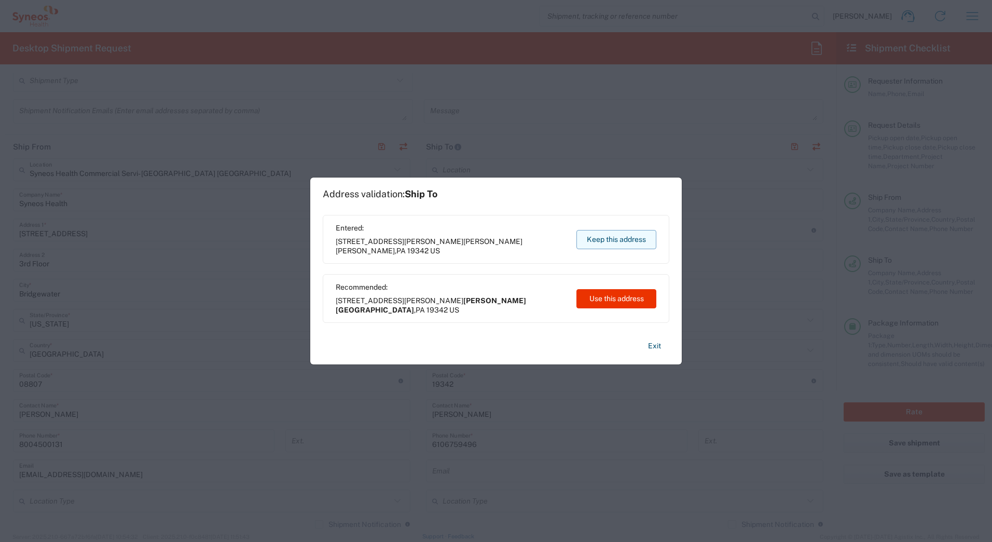
click at [597, 241] on button "Keep this address" at bounding box center [616, 239] width 80 height 19
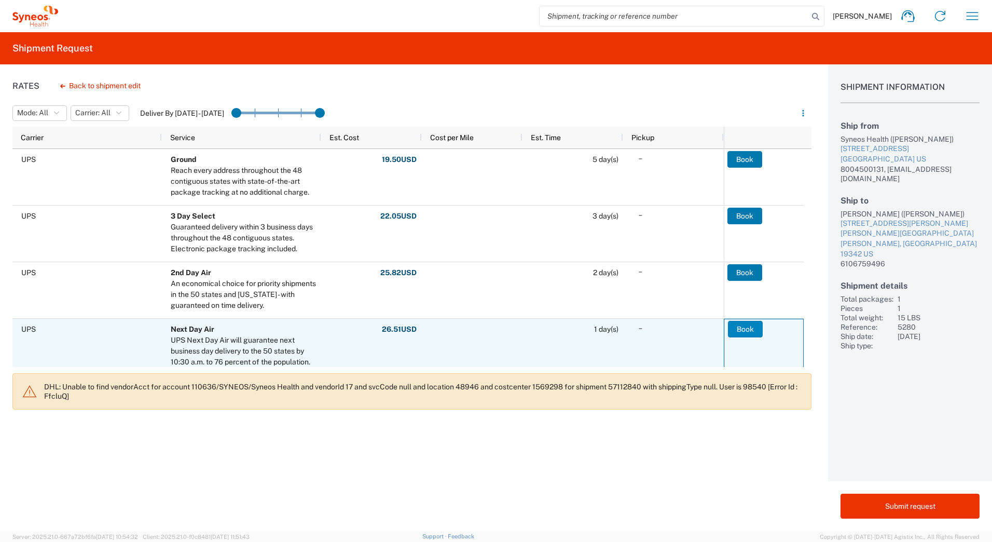
click at [747, 328] on button "Book" at bounding box center [745, 329] width 35 height 17
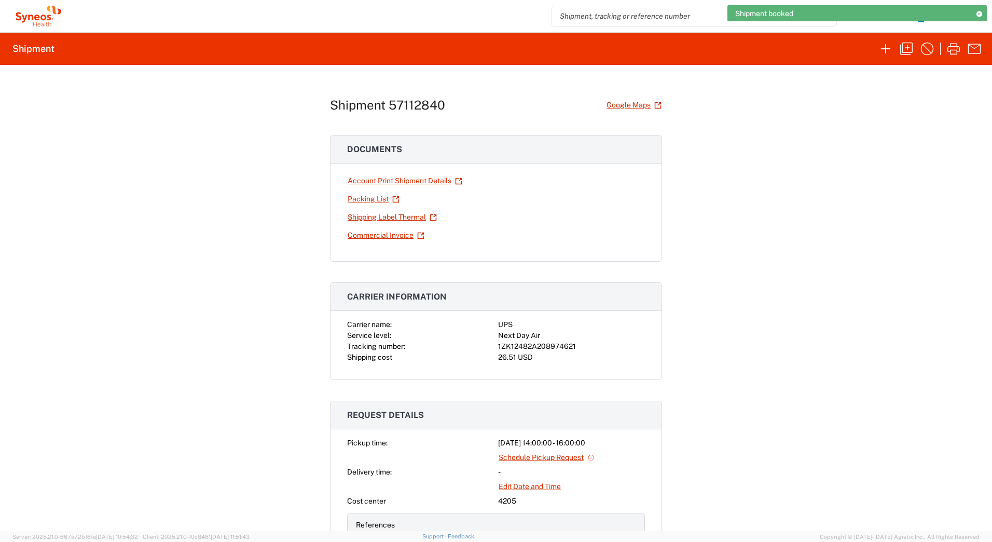
click at [529, 346] on div "1ZK12482A208974621" at bounding box center [571, 346] width 147 height 11
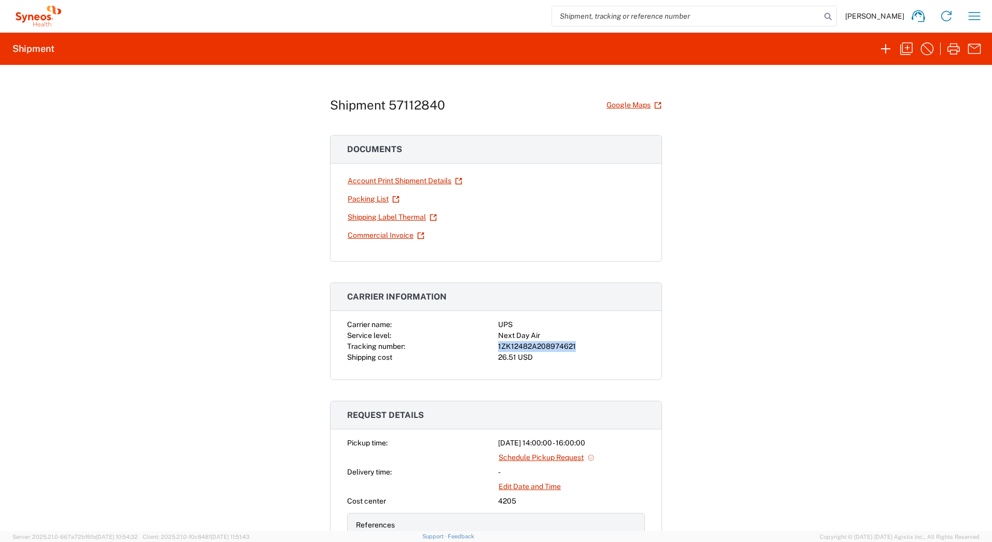
copy div "1ZK12482A208974621"
click at [357, 218] on link "Shipping Label Thermal" at bounding box center [392, 217] width 90 height 18
click at [904, 48] on icon "button" at bounding box center [906, 48] width 17 height 17
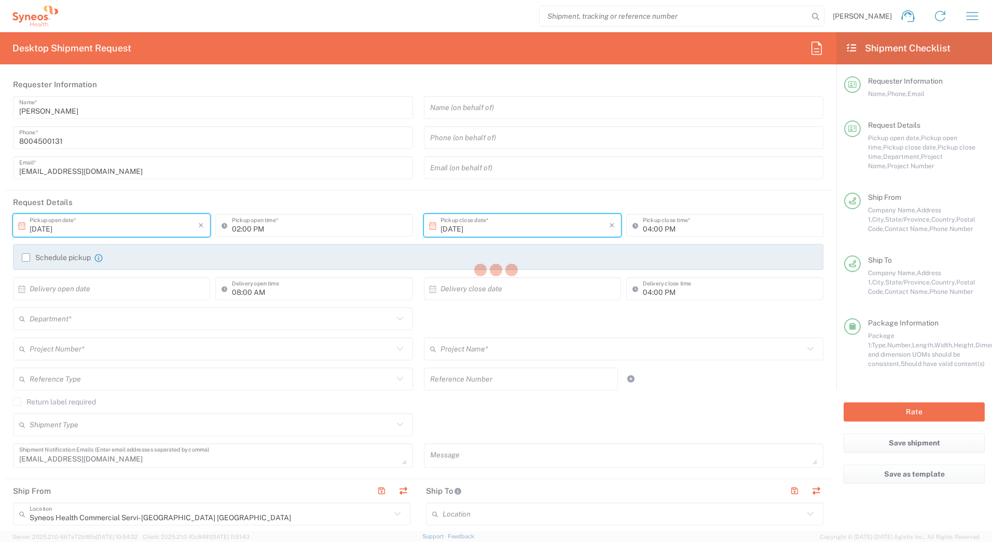
type input "[US_STATE]"
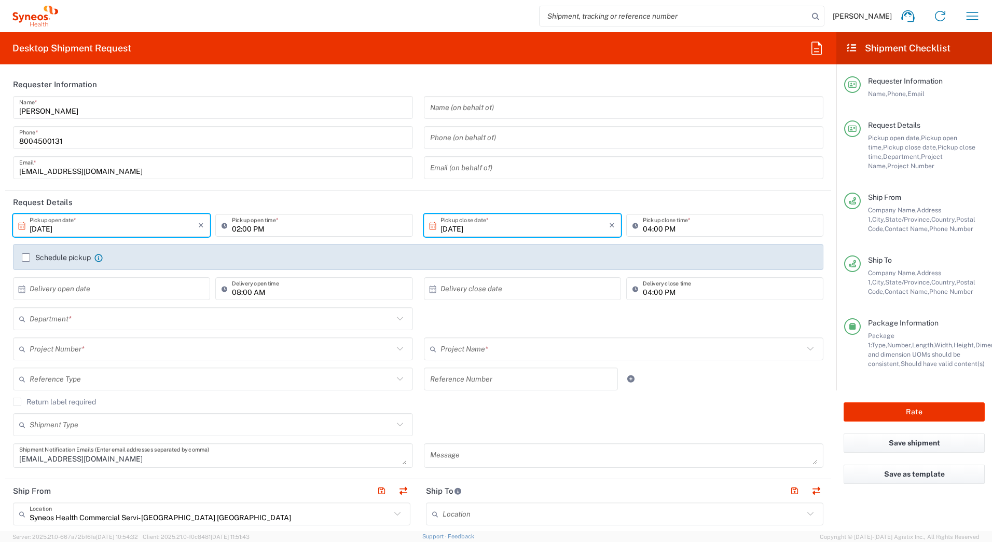
type input "Your Packaging"
type input "5280"
type input "4205"
type input "EC-US-JNJ-[MEDICAL_DATA]-Tel"
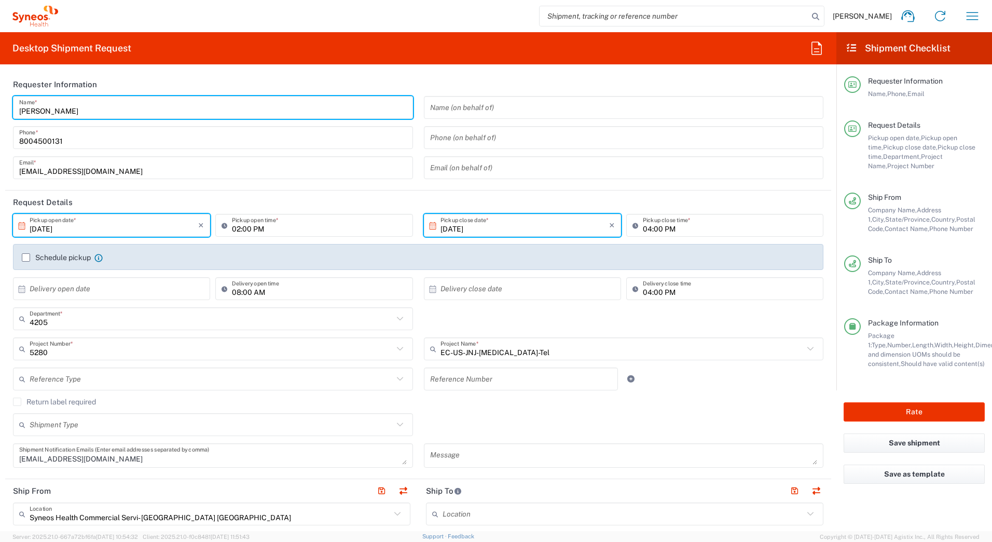
drag, startPoint x: 90, startPoint y: 109, endPoint x: 0, endPoint y: 107, distance: 89.8
click at [0, 109] on html "[PERSON_NAME] Home Shipment estimator Shipment tracking Desktop shipment reques…" at bounding box center [496, 271] width 992 height 542
paste input "Syneos Deployments"
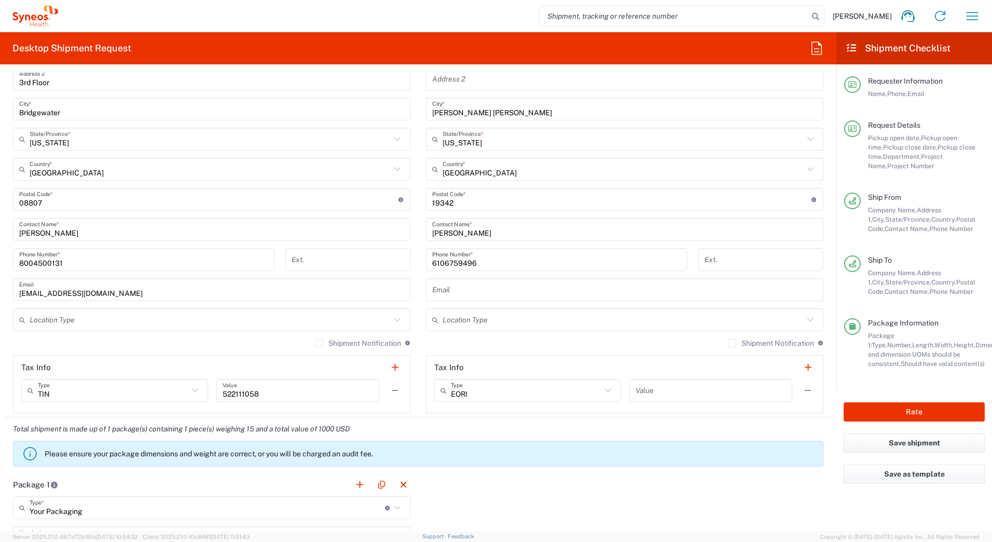
scroll to position [571, 0]
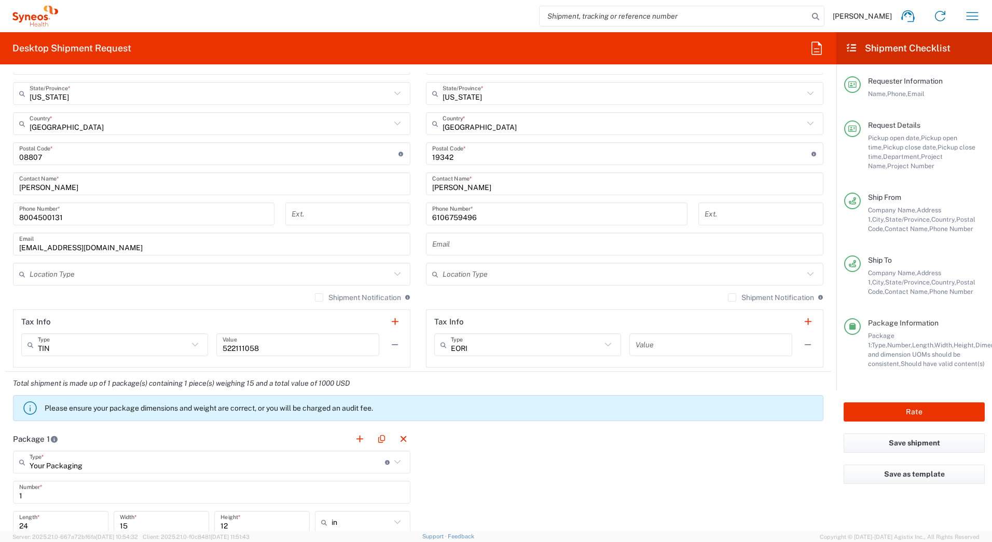
type input "Syneos Deployments"
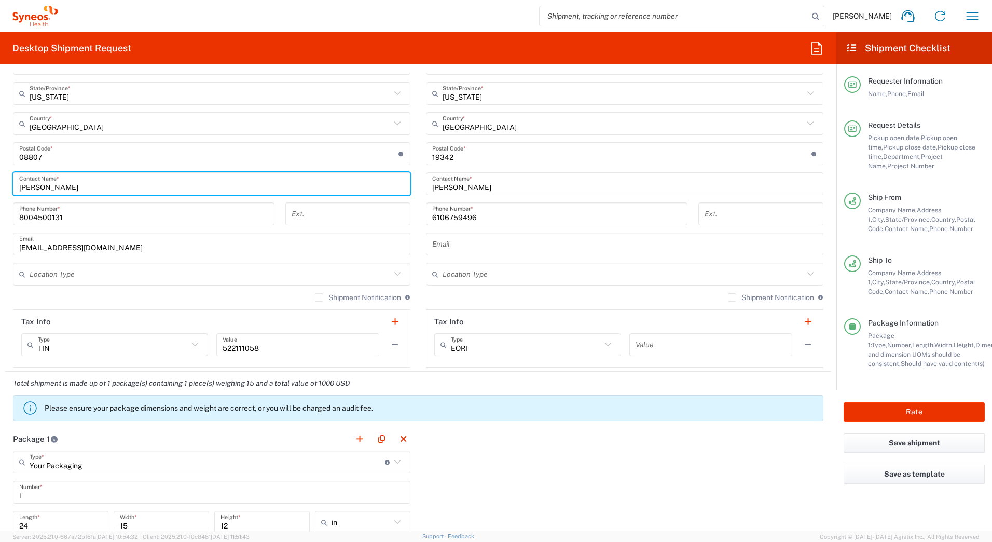
drag, startPoint x: 5, startPoint y: 191, endPoint x: 0, endPoint y: 178, distance: 14.3
click at [0, 186] on html "[PERSON_NAME] Home Shipment estimator Shipment tracking Desktop shipment reques…" at bounding box center [496, 271] width 992 height 542
paste input "Syneos Deployments"
type input "Syneos Deployments"
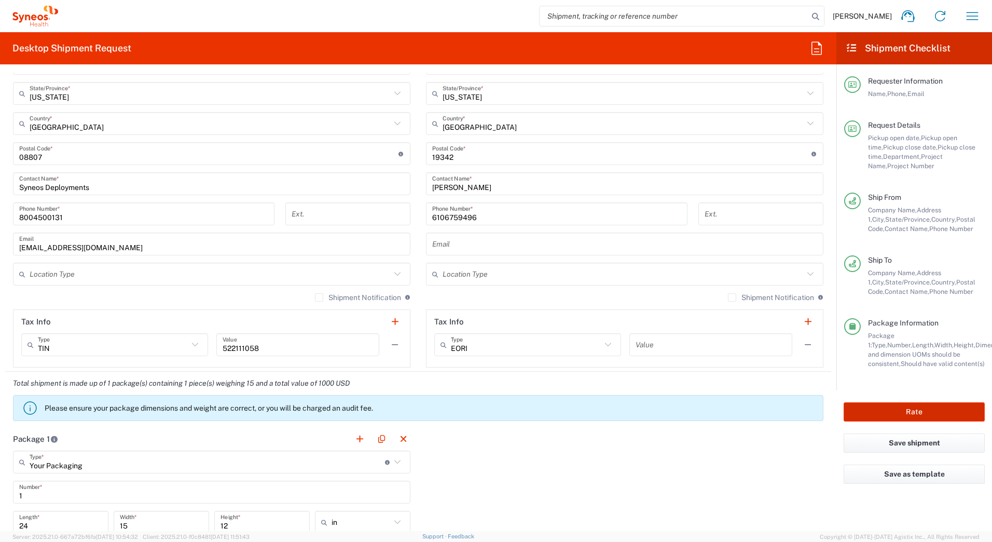
click at [868, 406] on button "Rate" at bounding box center [914, 411] width 141 height 19
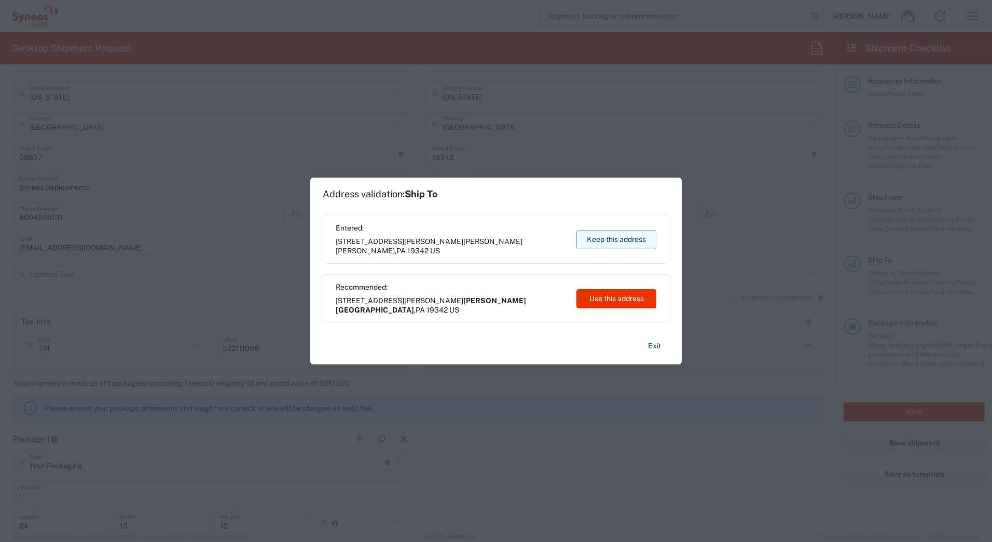
click at [588, 239] on button "Keep this address" at bounding box center [616, 239] width 80 height 19
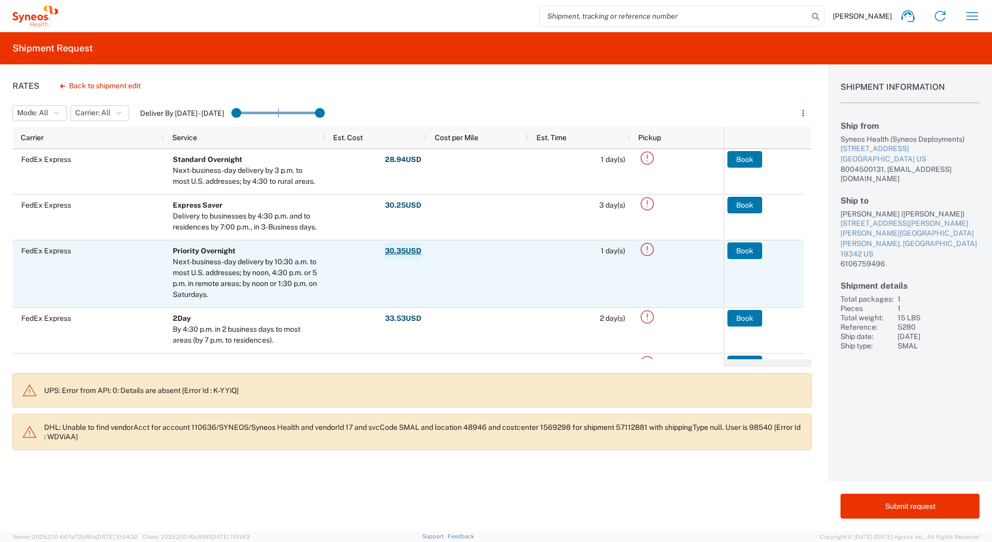
scroll to position [29, 0]
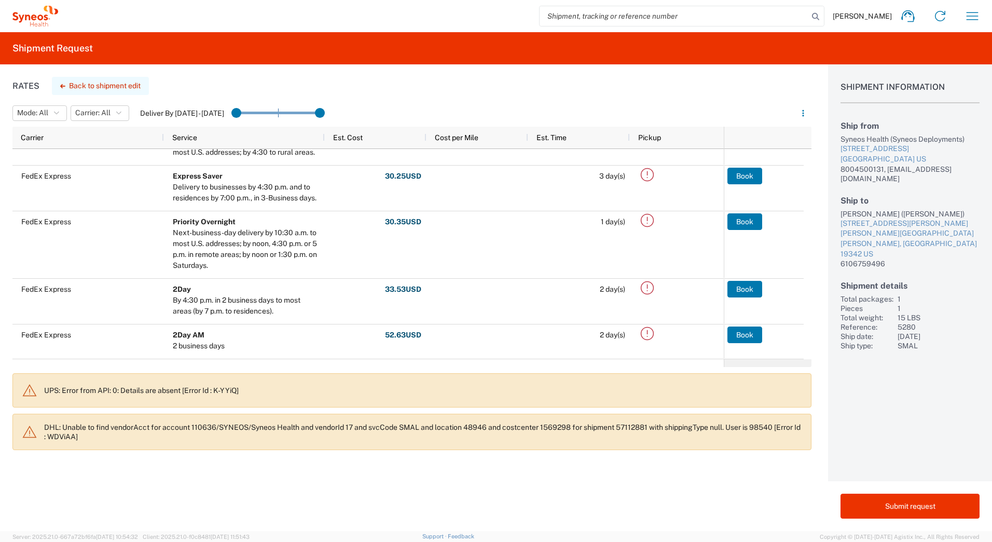
click at [103, 84] on button "Back to shipment edit" at bounding box center [100, 86] width 97 height 18
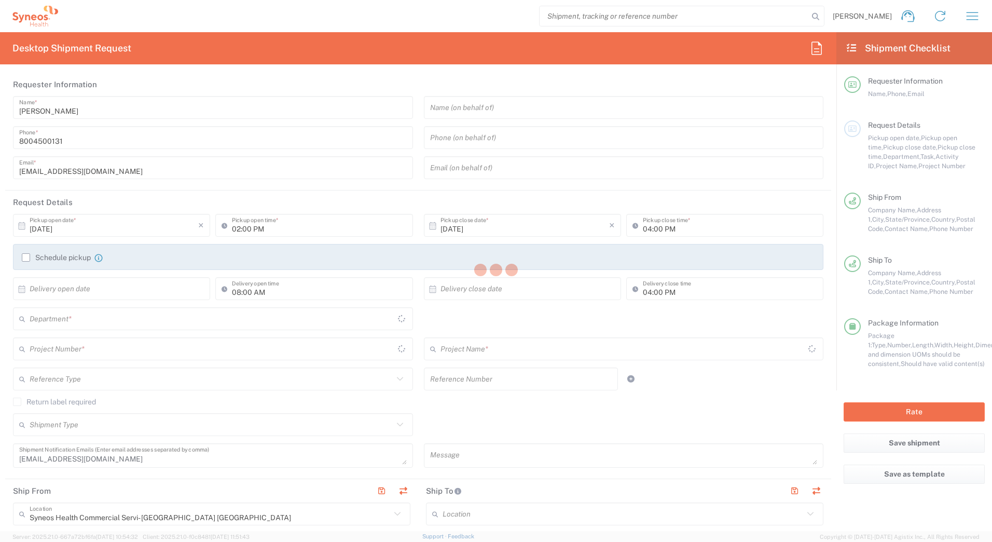
type input "5280"
type input "[US_STATE]"
type input "Your Packaging"
type input "EC-US-JNJ-[MEDICAL_DATA]-Tel"
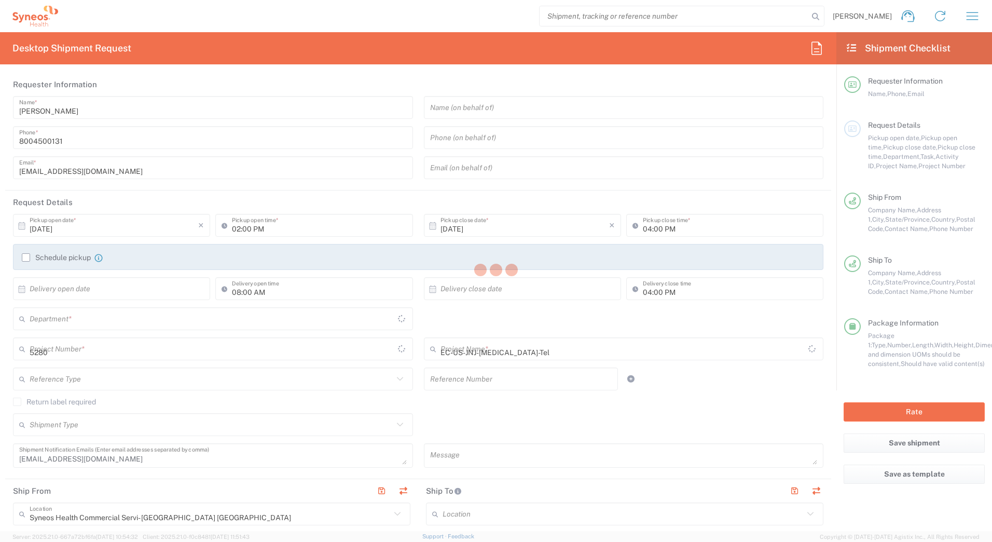
type input "4205"
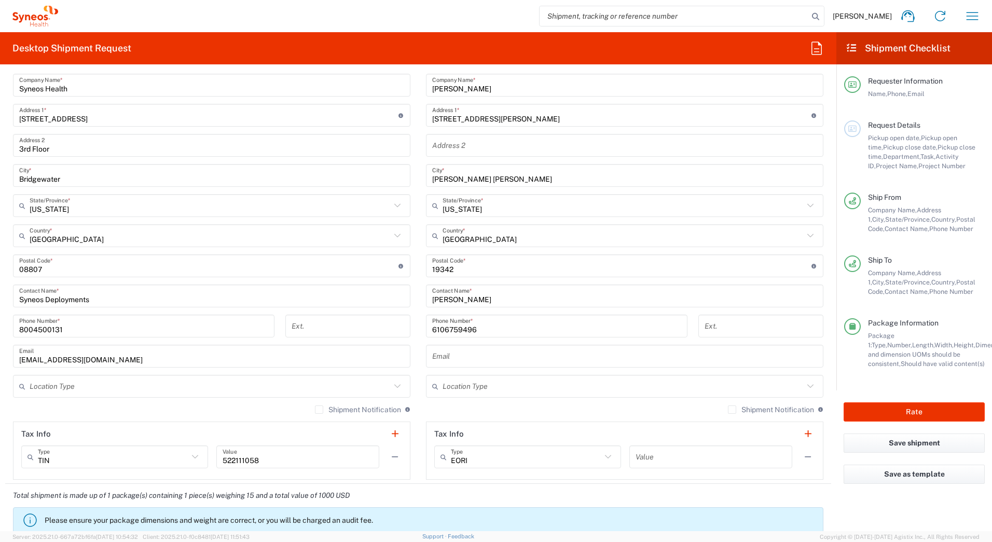
scroll to position [467, 0]
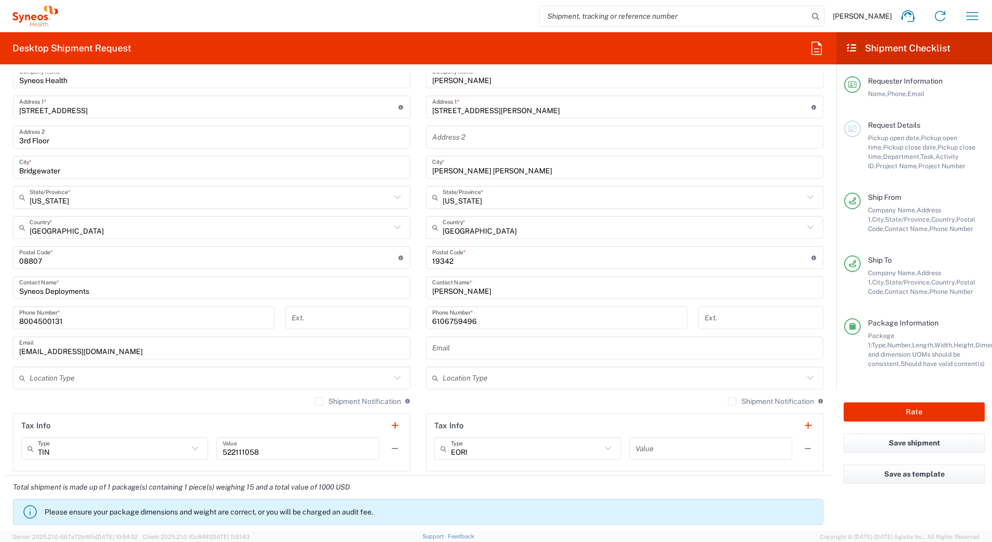
click at [491, 261] on input "undefined" at bounding box center [621, 257] width 379 height 18
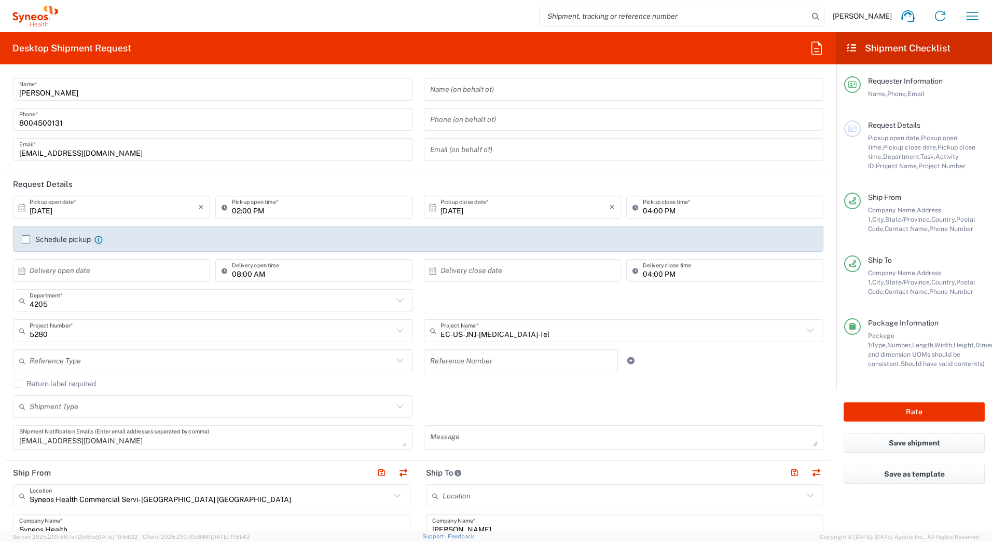
scroll to position [0, 0]
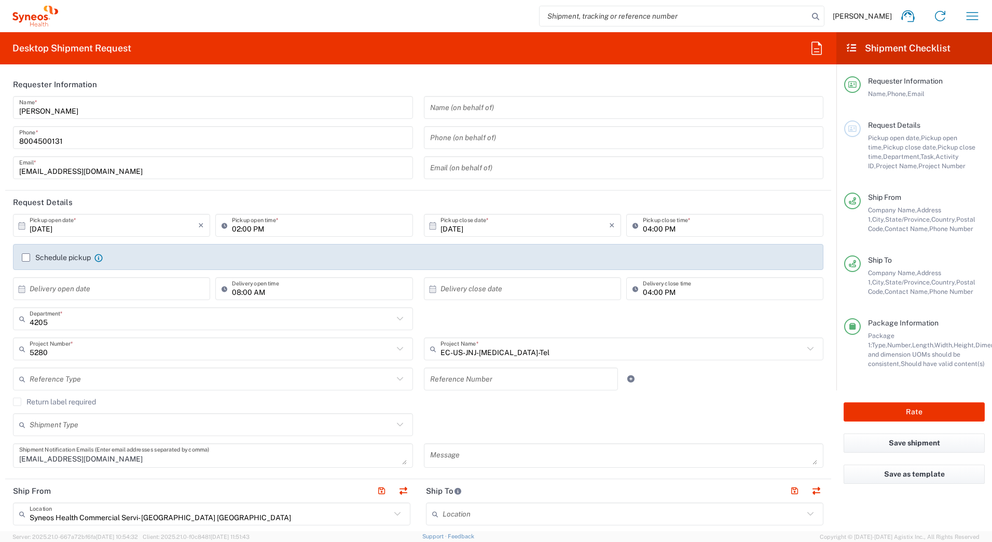
click at [643, 406] on div "Return label required" at bounding box center [418, 405] width 810 height 16
click at [886, 408] on button "Rate" at bounding box center [914, 411] width 141 height 19
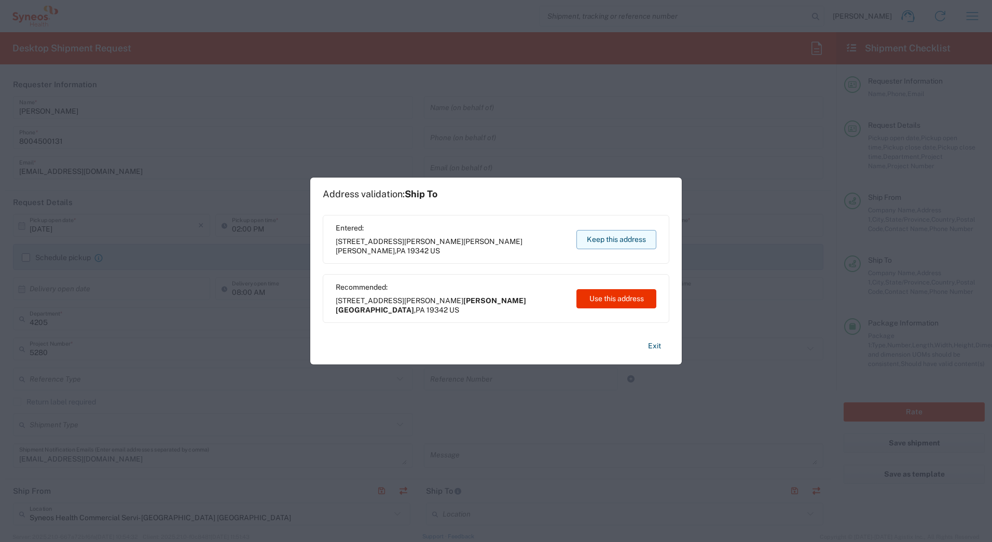
click at [627, 242] on button "Keep this address" at bounding box center [616, 239] width 80 height 19
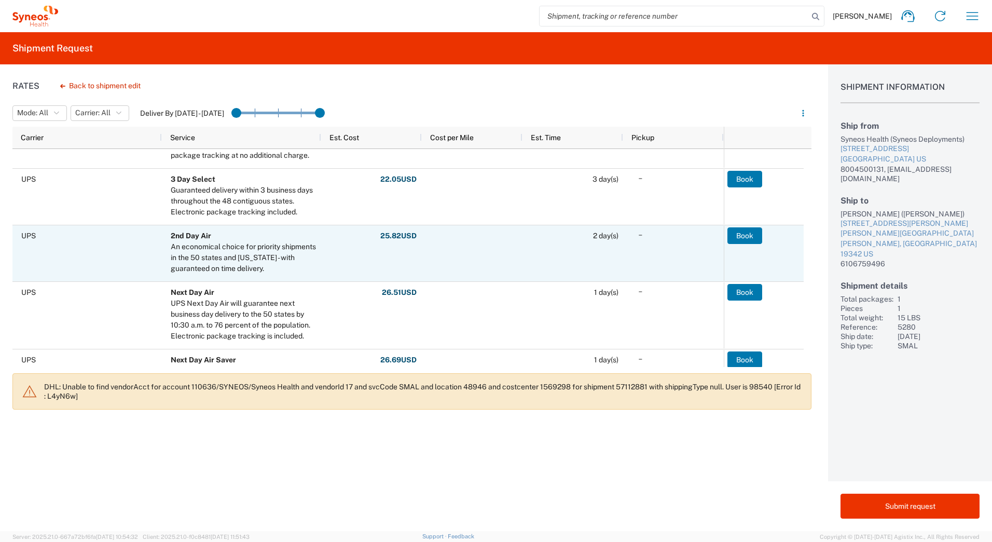
scroll to position [104, 0]
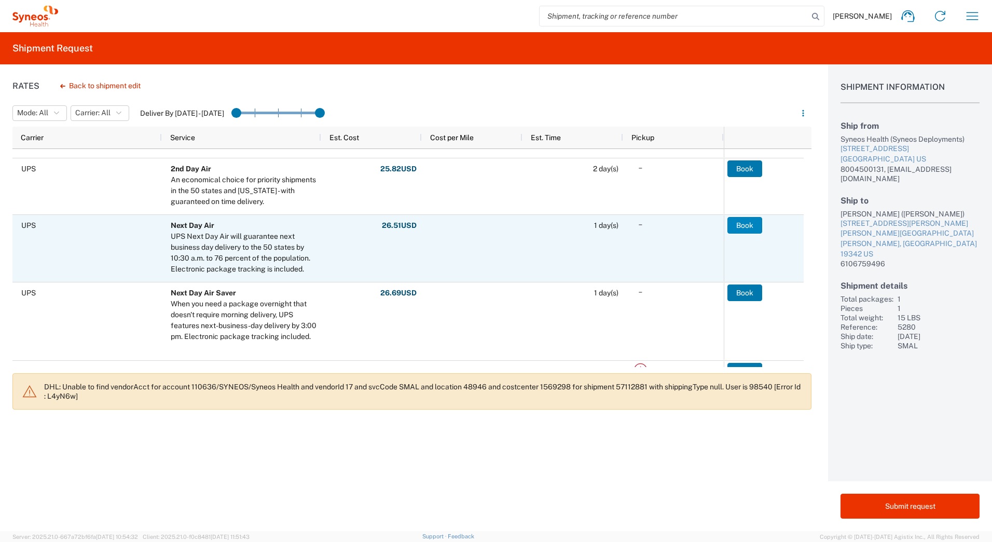
click at [756, 226] on button "Book" at bounding box center [744, 225] width 35 height 17
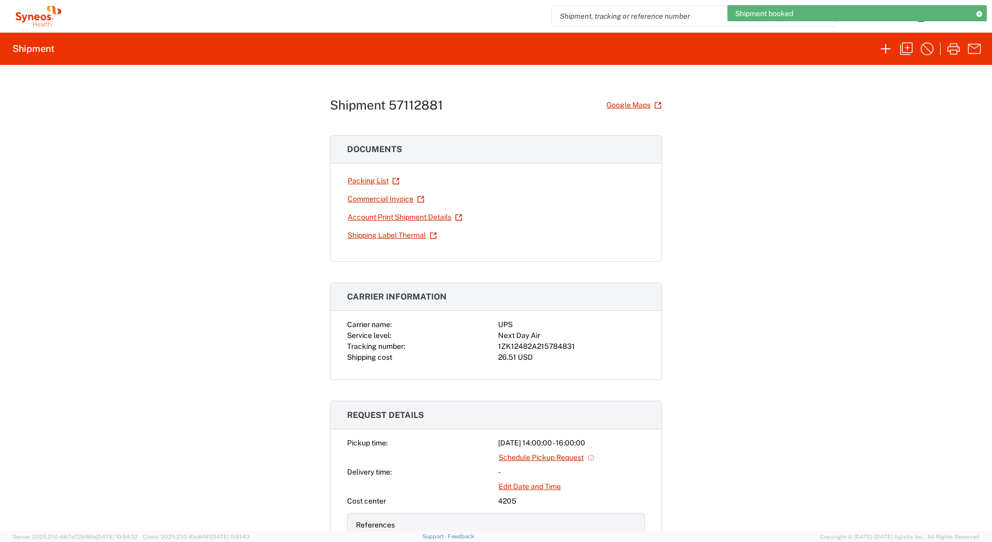
click at [550, 345] on div "1ZK12482A215784831" at bounding box center [571, 346] width 147 height 11
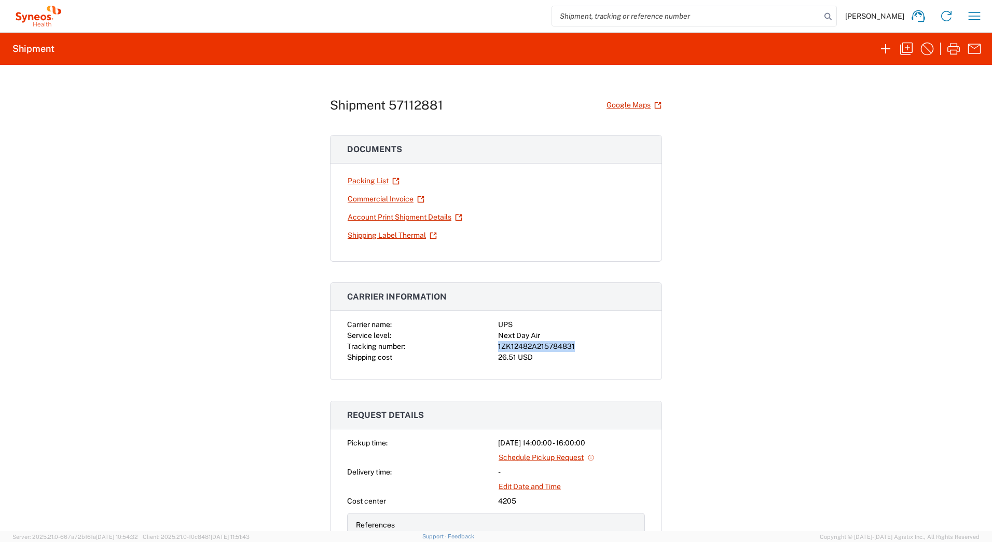
copy div "1ZK12482A215784831"
click at [375, 233] on link "Shipping Label Thermal" at bounding box center [392, 235] width 90 height 18
click at [907, 49] on icon "button" at bounding box center [906, 48] width 17 height 17
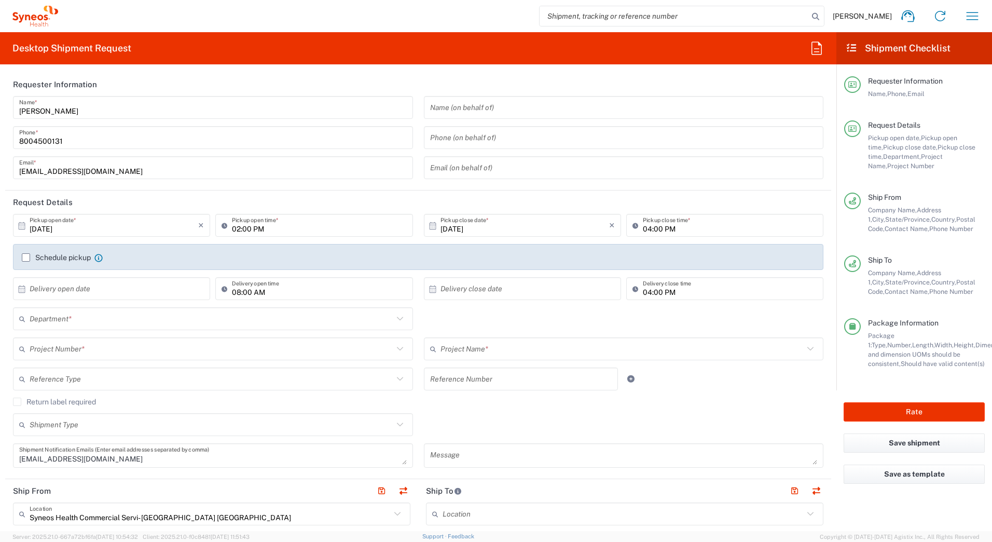
type input "[US_STATE]"
type input "4205"
type input "Your Packaging"
type input "5280"
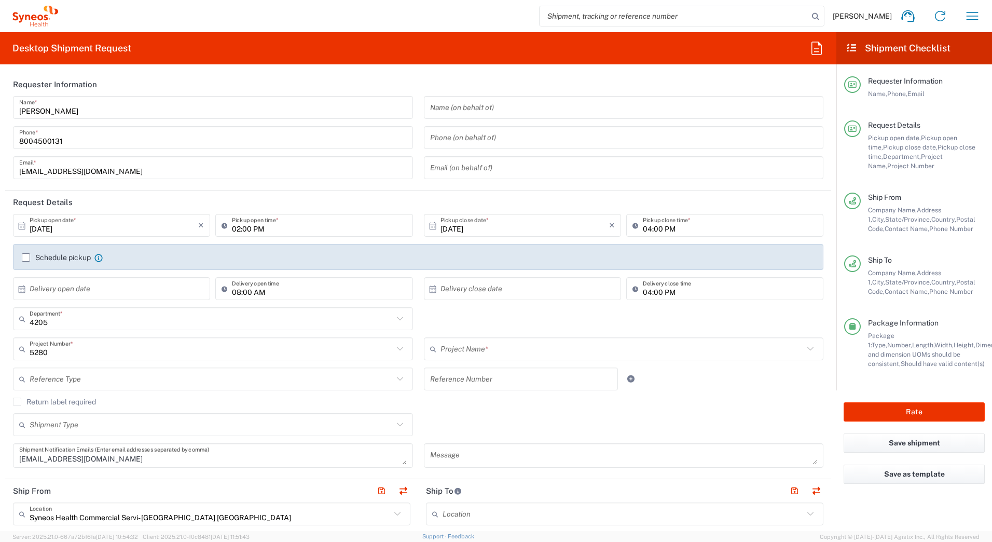
type input "EC-US-JNJ-[MEDICAL_DATA]-Tel"
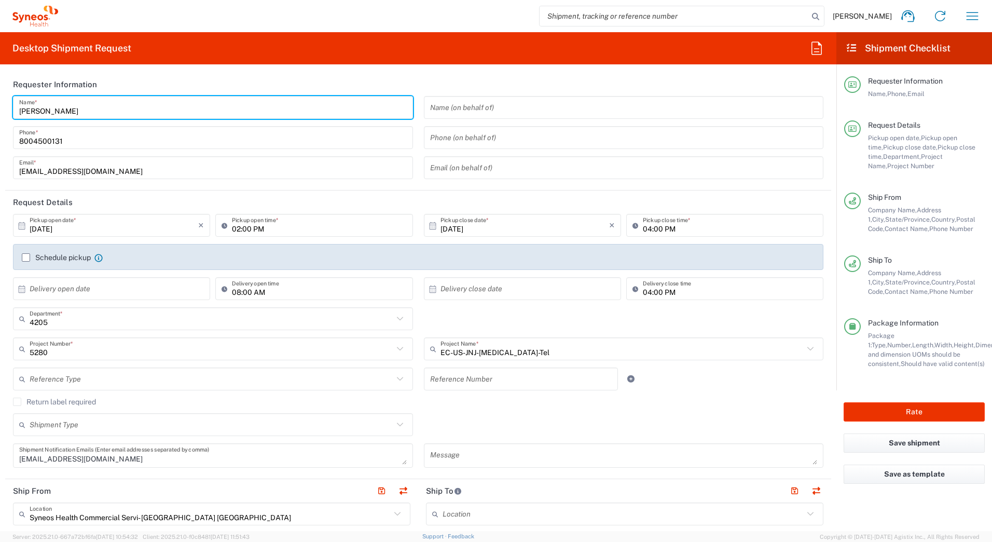
drag, startPoint x: 87, startPoint y: 112, endPoint x: 3, endPoint y: 92, distance: 86.3
click at [2, 109] on form "Requester Information [PERSON_NAME] Name * [PHONE_NUMBER] Phone * [EMAIL_ADDRES…" at bounding box center [418, 302] width 836 height 458
paste input "Syneos Deployments"
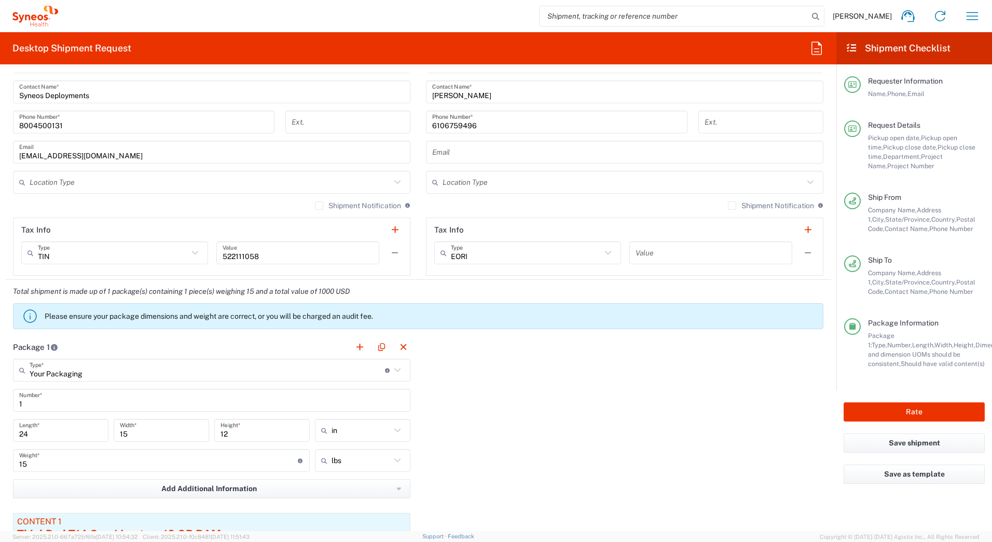
scroll to position [726, 0]
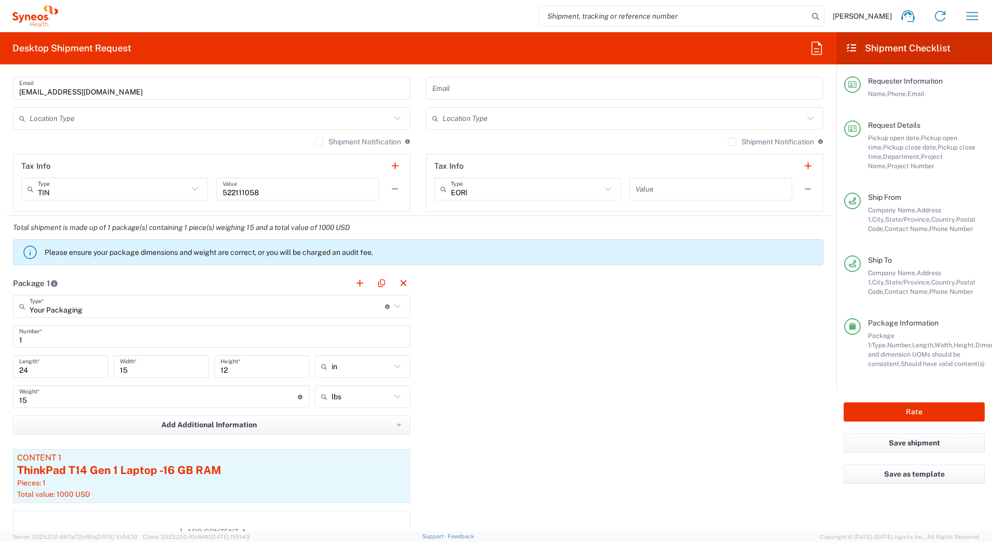
type input "Syneos Deployments"
click at [32, 368] on input "24" at bounding box center [60, 366] width 83 height 18
type input "27"
type input "5"
type input "17"
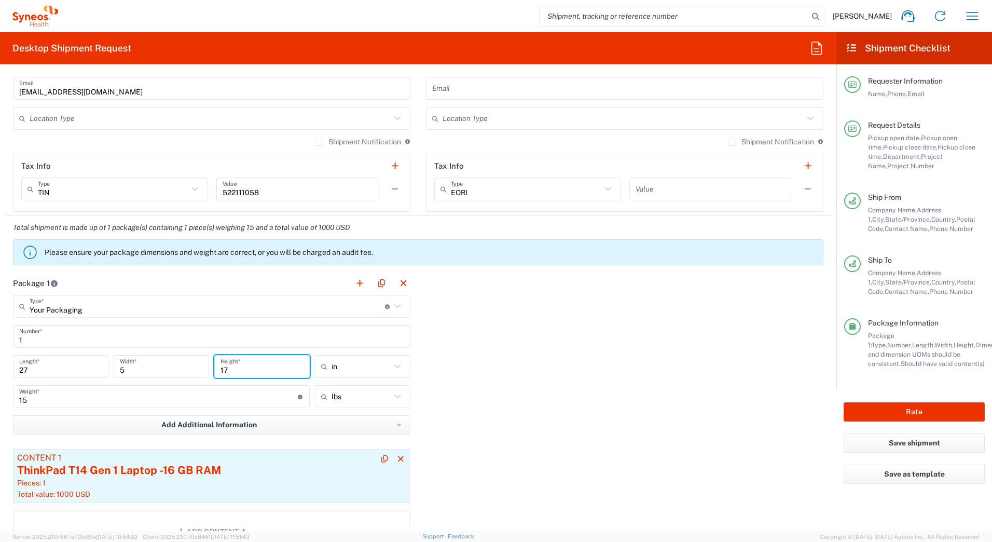
click at [205, 477] on div "ThinkPad T14 Gen 1 Laptop -16 GB RAM" at bounding box center [211, 470] width 389 height 16
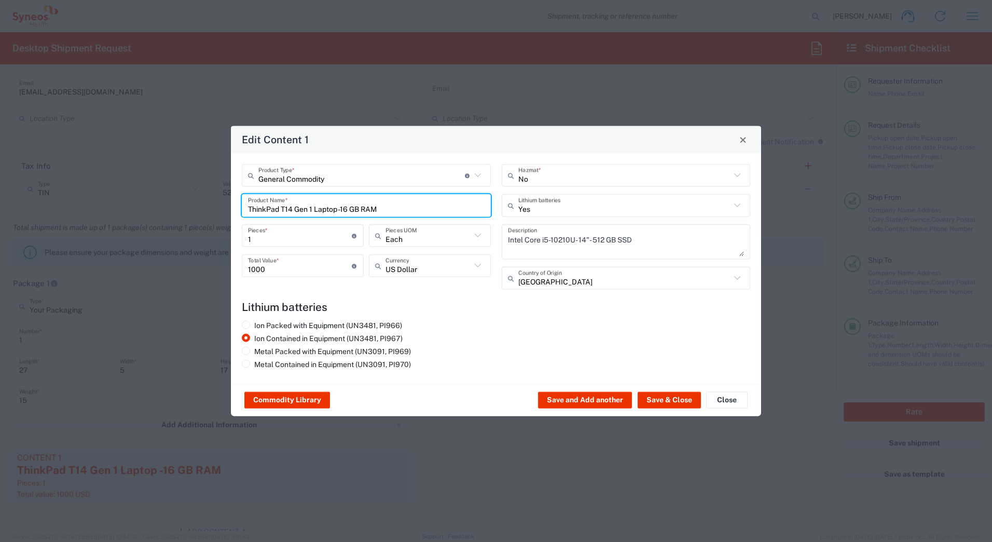
drag, startPoint x: 390, startPoint y: 208, endPoint x: 186, endPoint y: 212, distance: 204.4
click at [186, 212] on div "Edit Content 1 General Commodity Product Type * Document: Paper document genera…" at bounding box center [496, 271] width 992 height 542
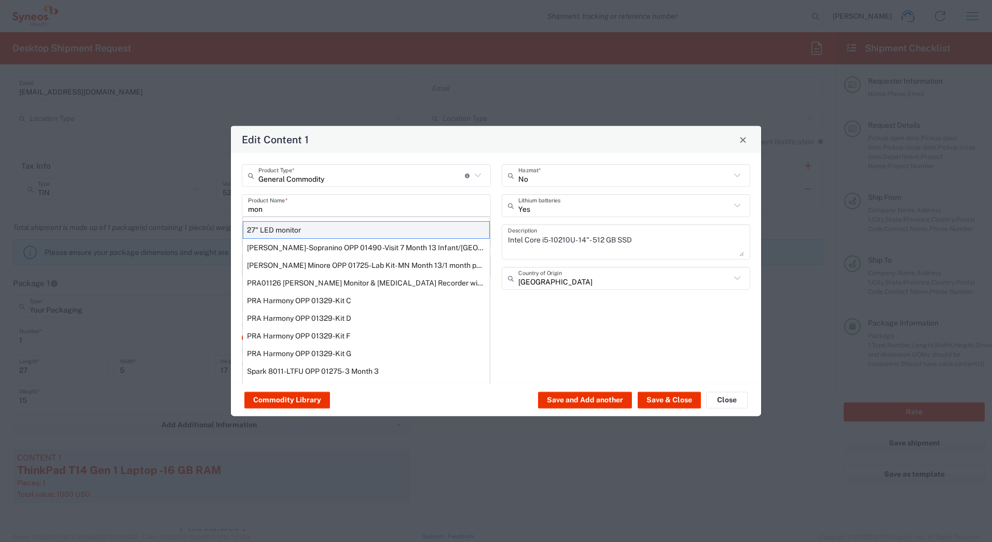
click at [270, 228] on div "27" LED monitor" at bounding box center [366, 230] width 247 height 18
type input "27" LED monitor"
type input "No"
type textarea "27" LED monitor"
type input "[GEOGRAPHIC_DATA]"
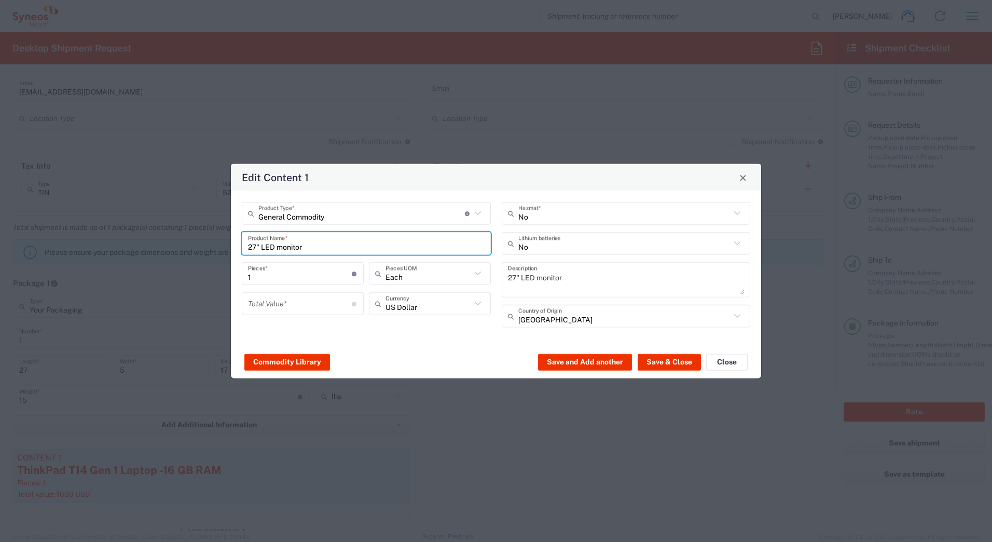
click at [275, 302] on input "number" at bounding box center [300, 303] width 104 height 18
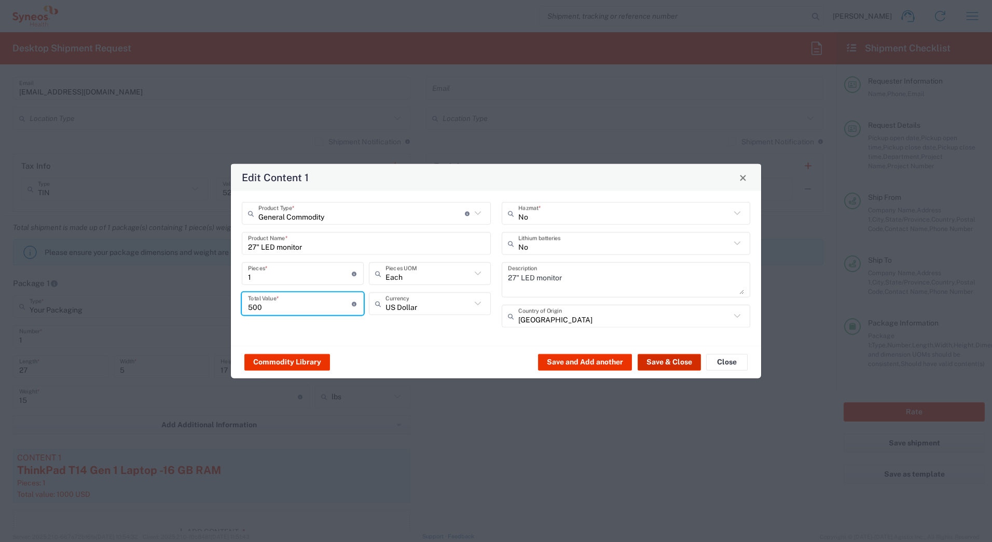
type input "500"
click at [664, 361] on button "Save & Close" at bounding box center [669, 361] width 63 height 17
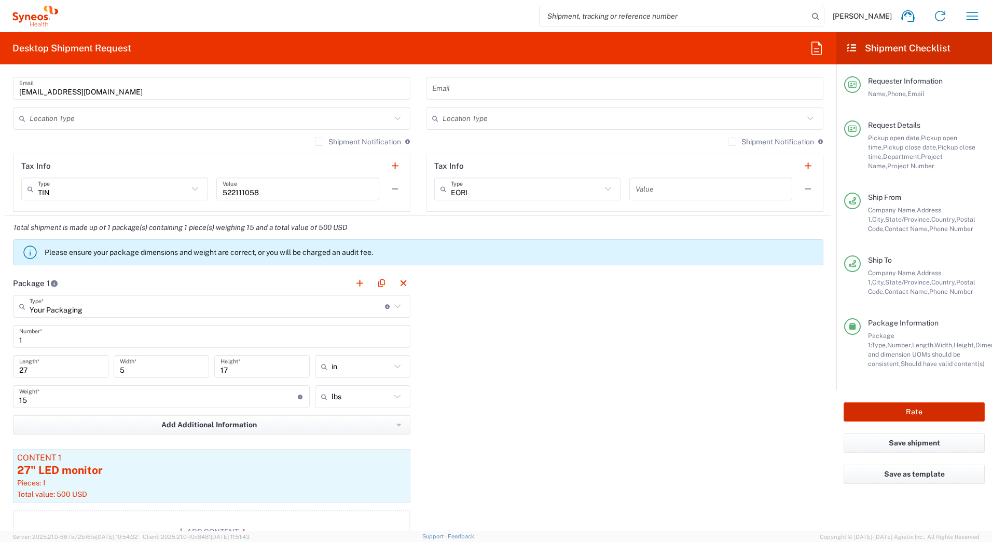
click at [902, 410] on button "Rate" at bounding box center [914, 411] width 141 height 19
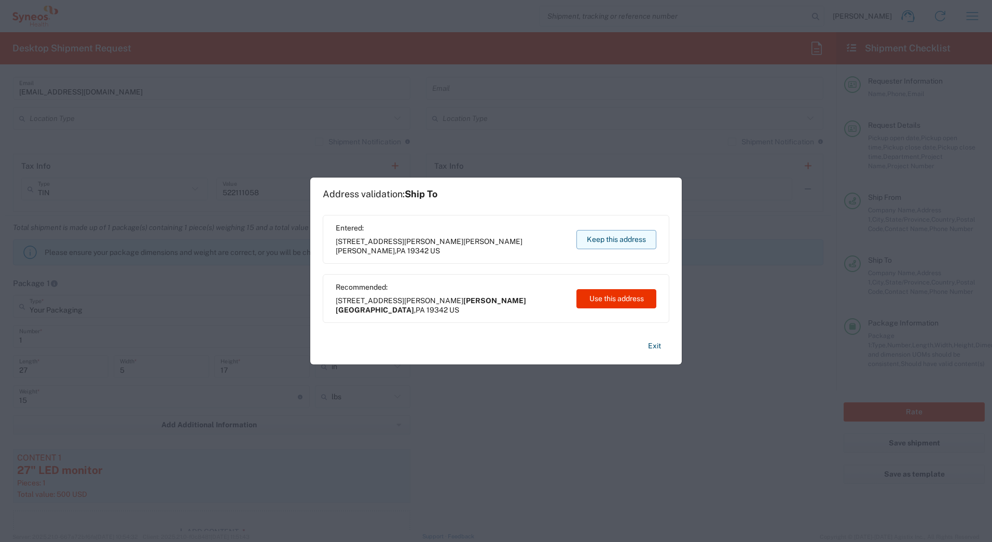
click at [598, 235] on button "Keep this address" at bounding box center [616, 239] width 80 height 19
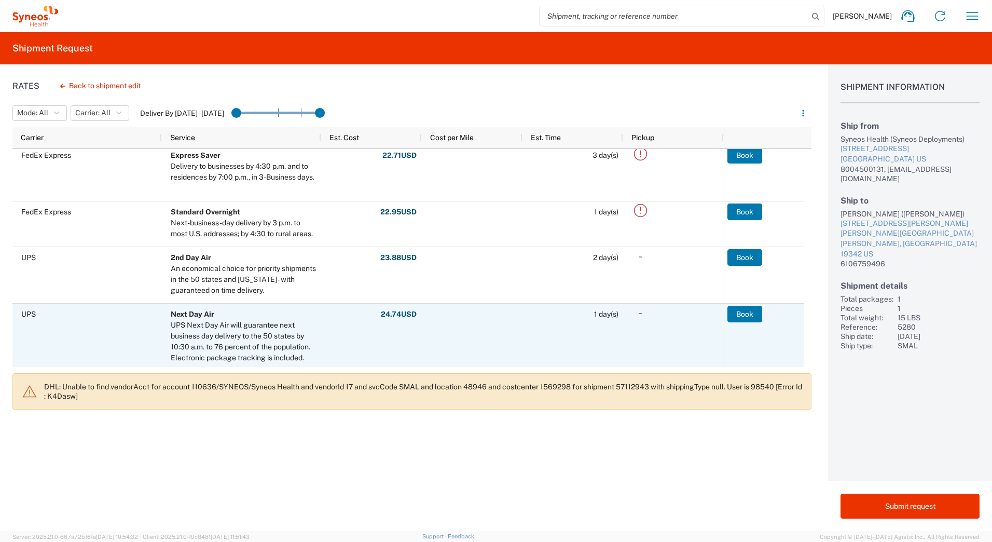
scroll to position [208, 0]
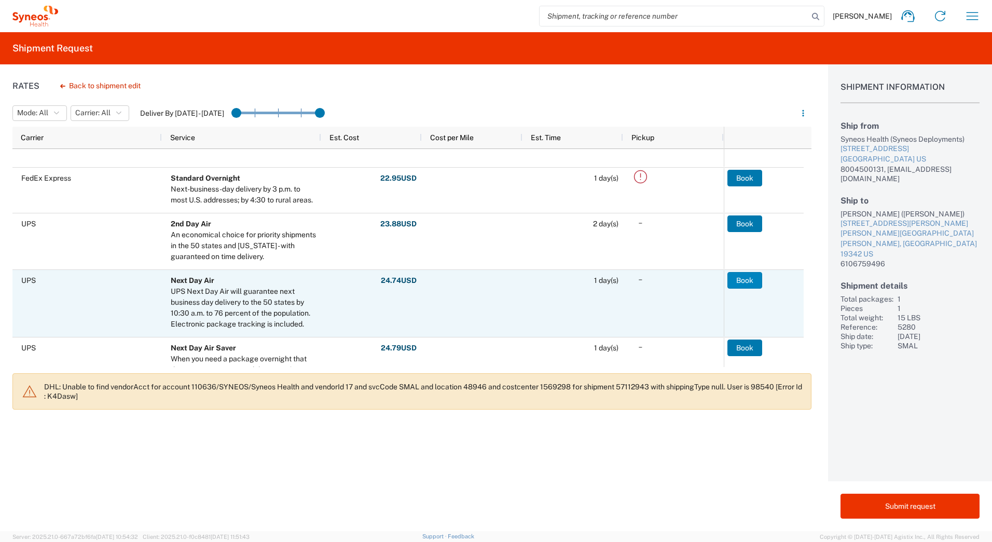
click at [731, 281] on button "Book" at bounding box center [744, 280] width 35 height 17
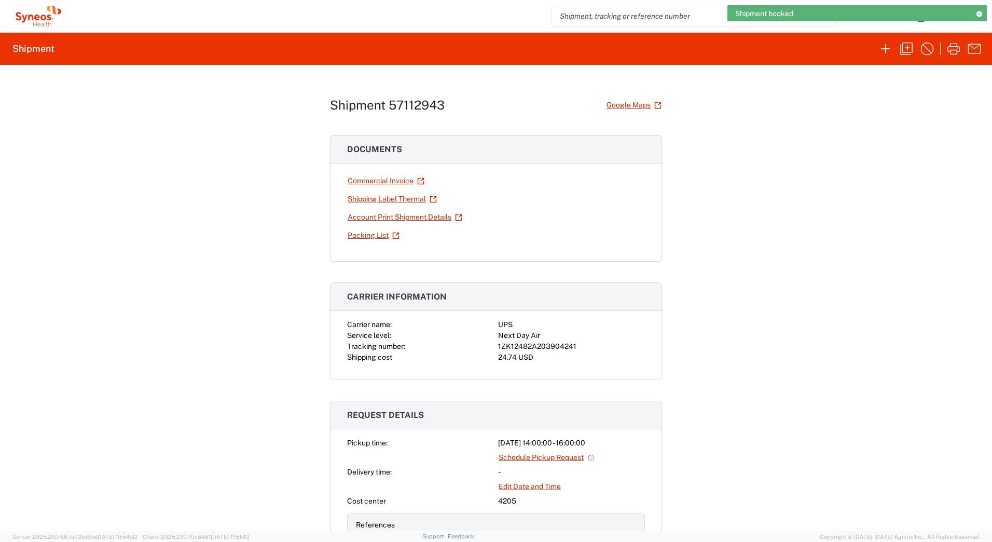
click at [549, 347] on div "1ZK12482A203904241" at bounding box center [571, 346] width 147 height 11
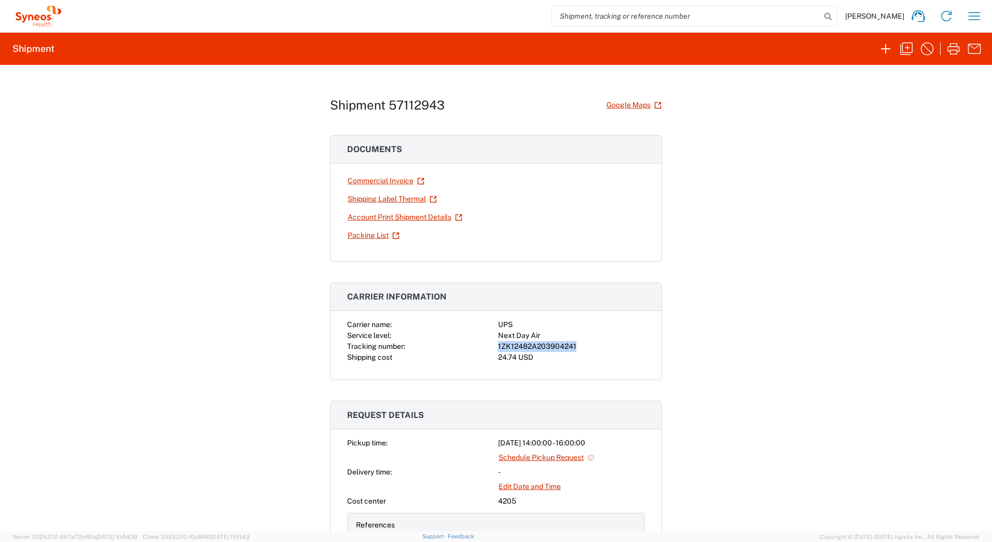
copy div "1ZK12482A203904241"
click at [374, 199] on link "Shipping Label Thermal" at bounding box center [392, 199] width 90 height 18
